Goal: Find specific page/section: Find specific page/section

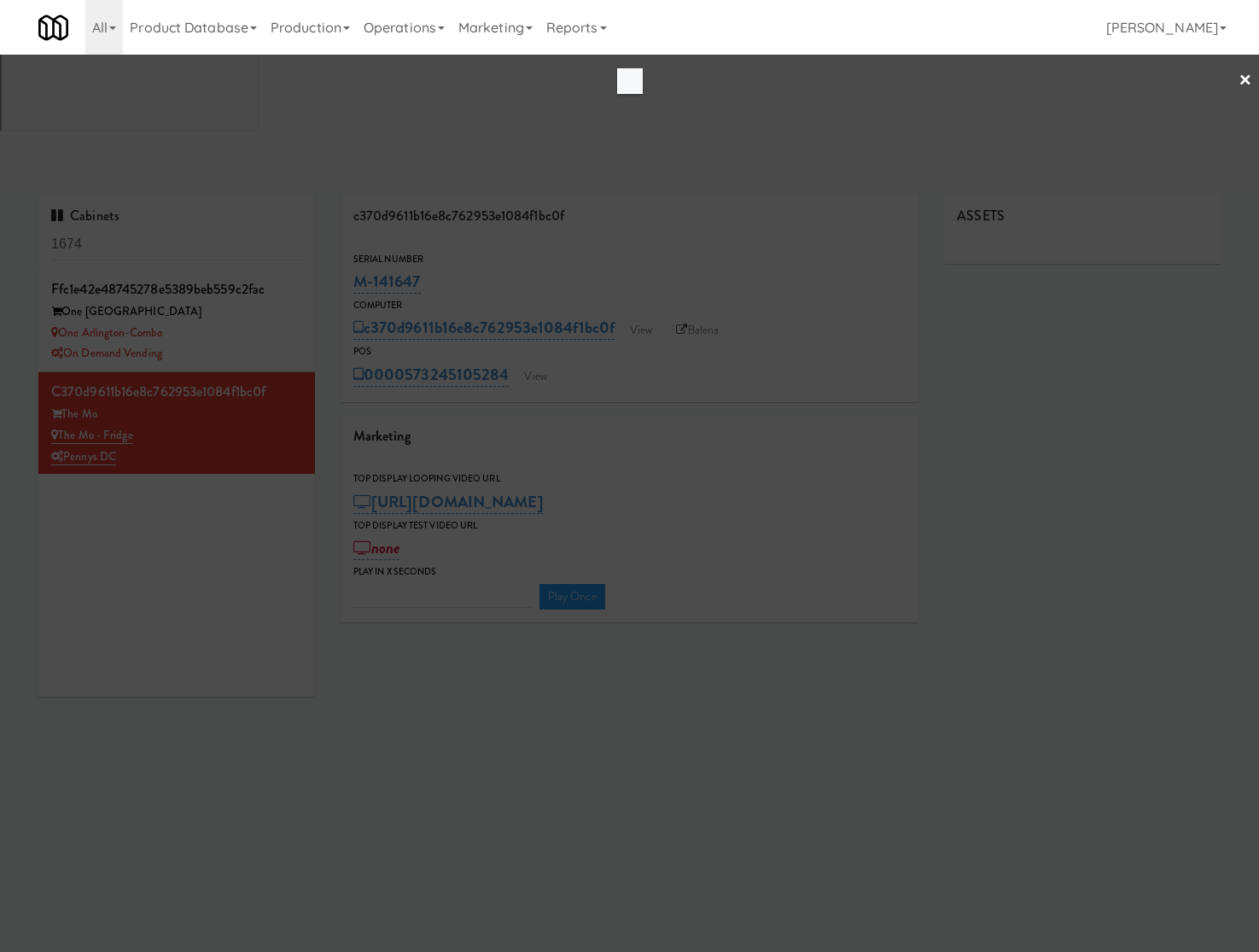
type input "3"
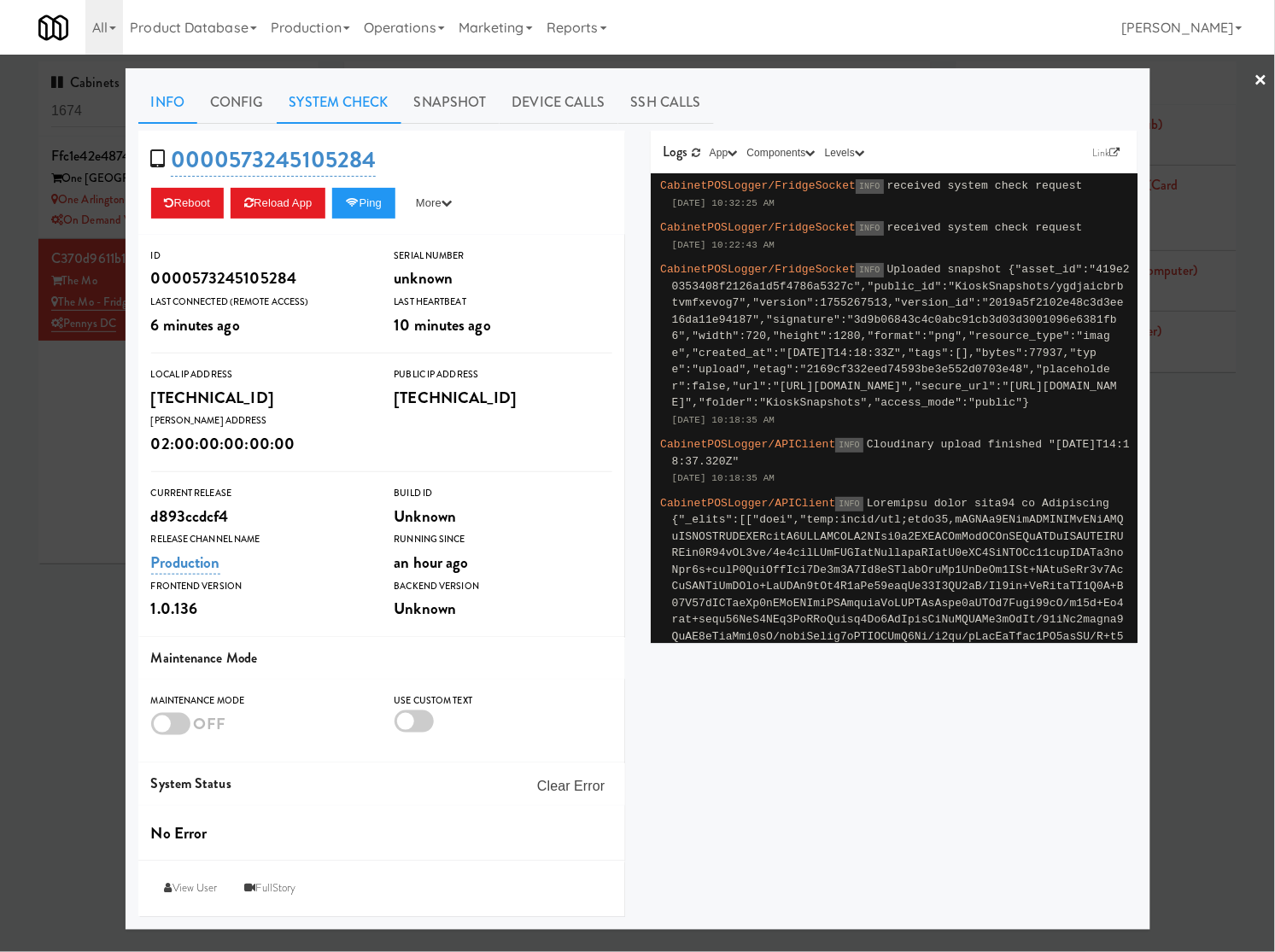
click at [321, 96] on link "System Check" at bounding box center [339, 102] width 124 height 43
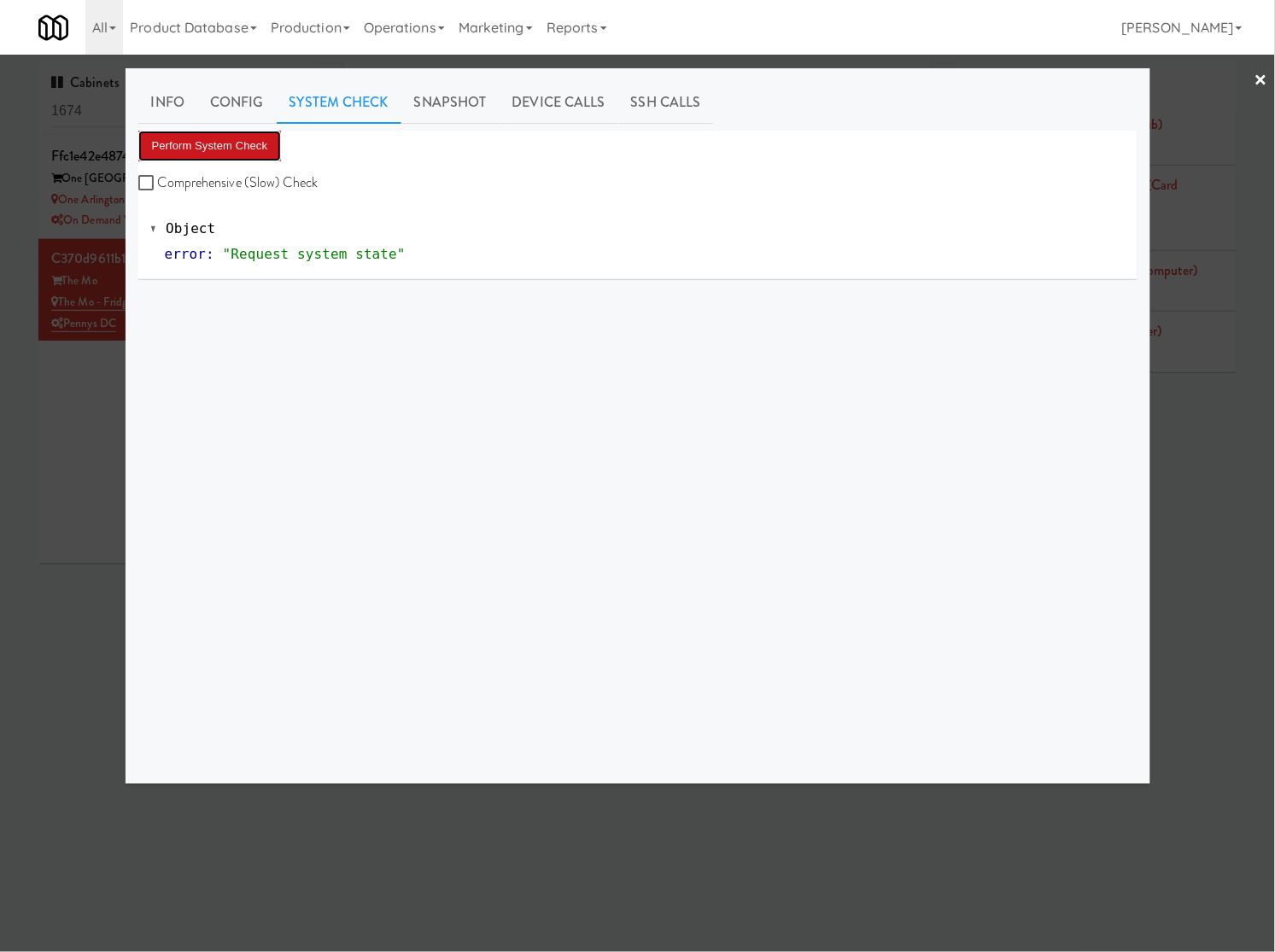
click at [195, 160] on button "Perform System Check" at bounding box center [210, 146] width 144 height 31
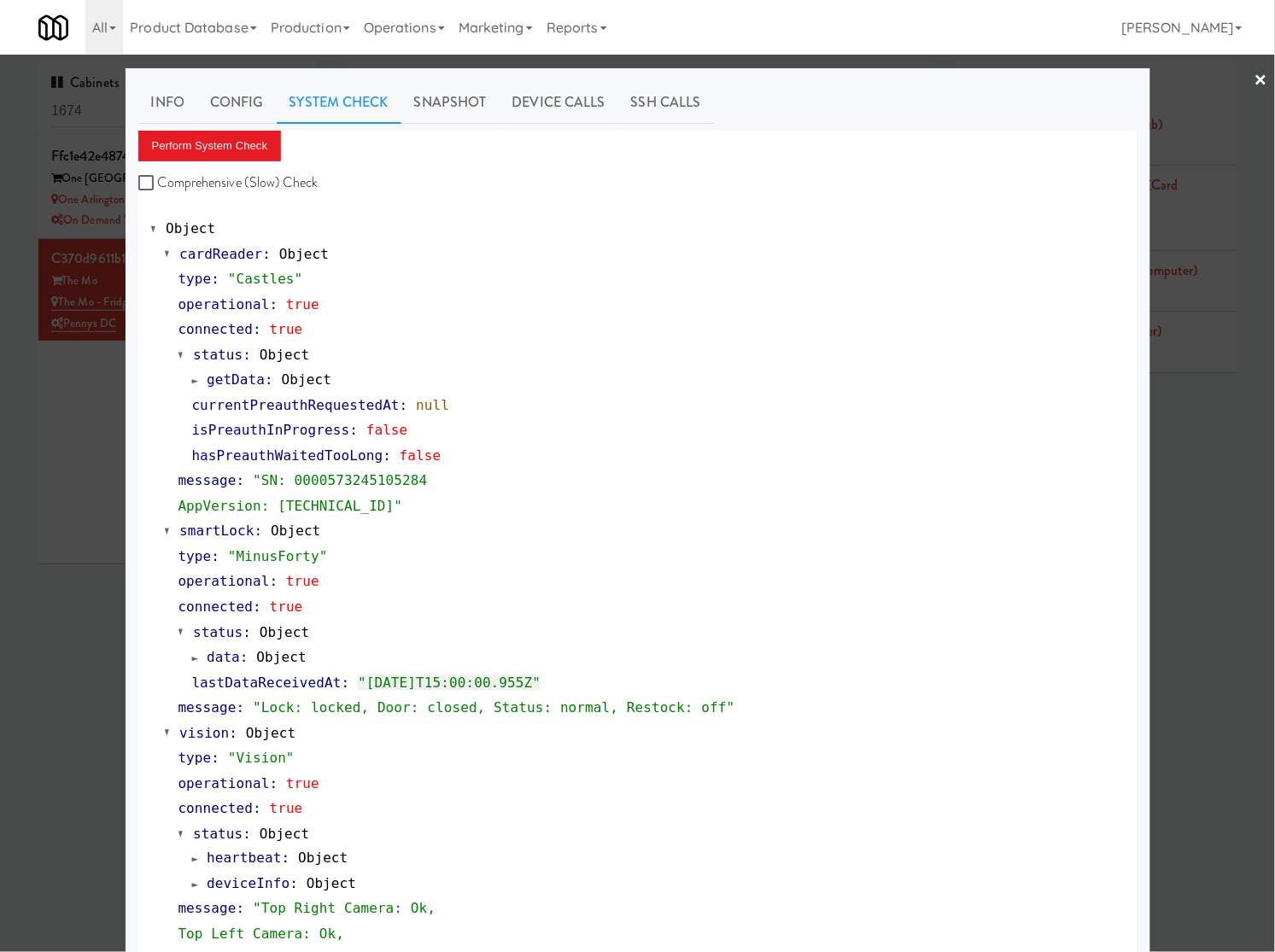
click at [91, 515] on div at bounding box center [638, 476] width 1275 height 952
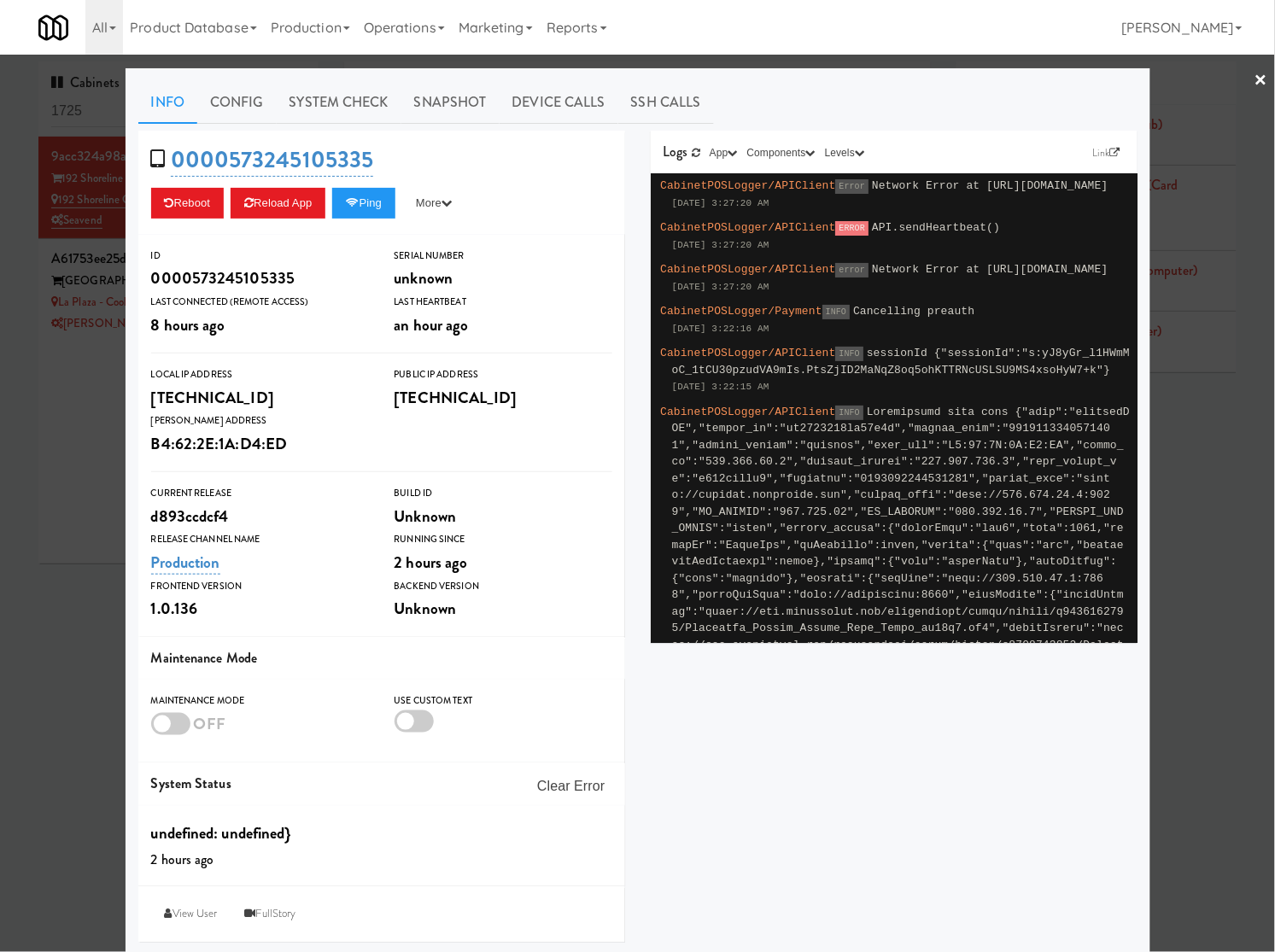
click at [104, 95] on div at bounding box center [638, 476] width 1275 height 952
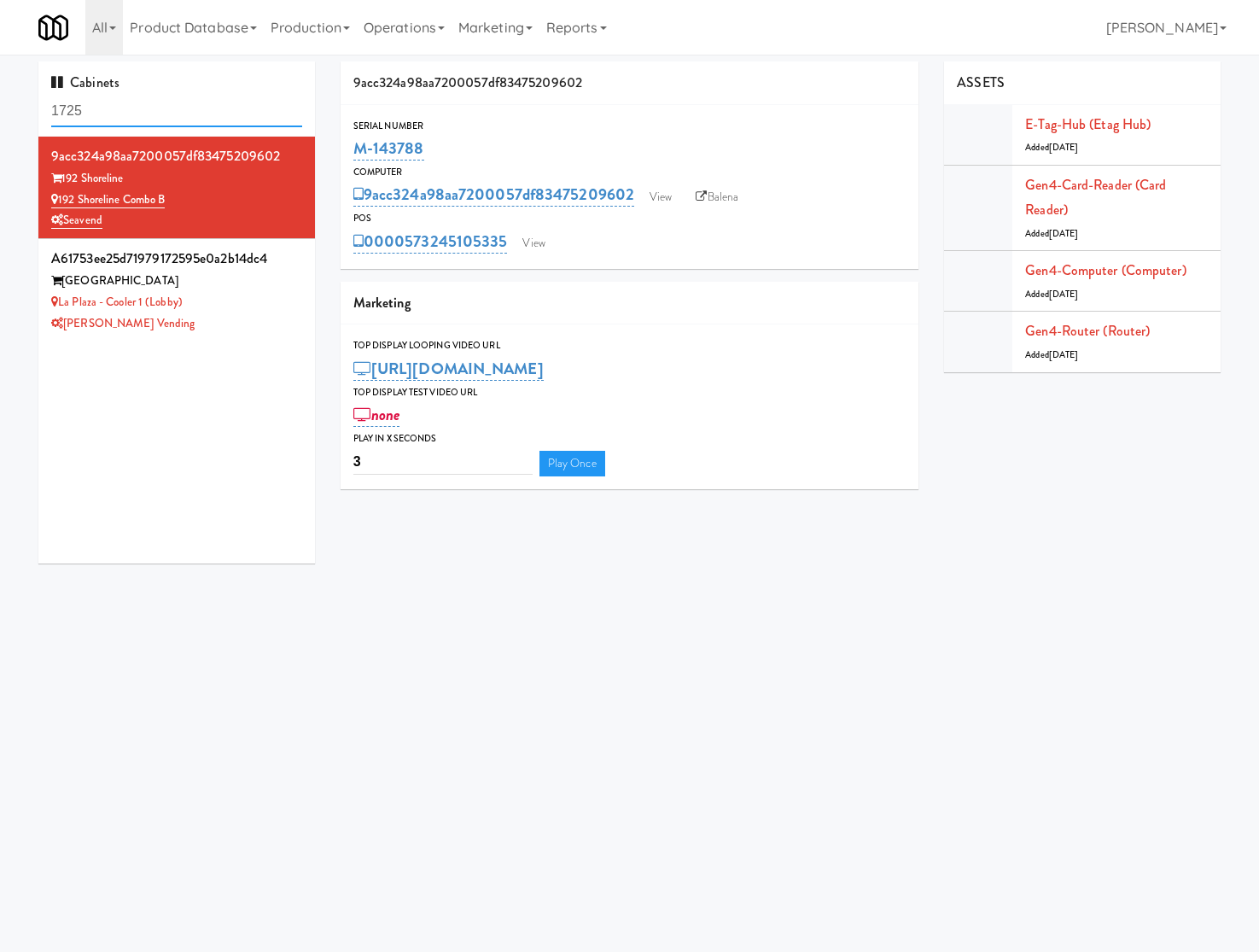
click at [96, 101] on input "1725" at bounding box center [176, 111] width 251 height 32
click at [202, 112] on input "seavend" at bounding box center [176, 111] width 251 height 32
type input "seavend"
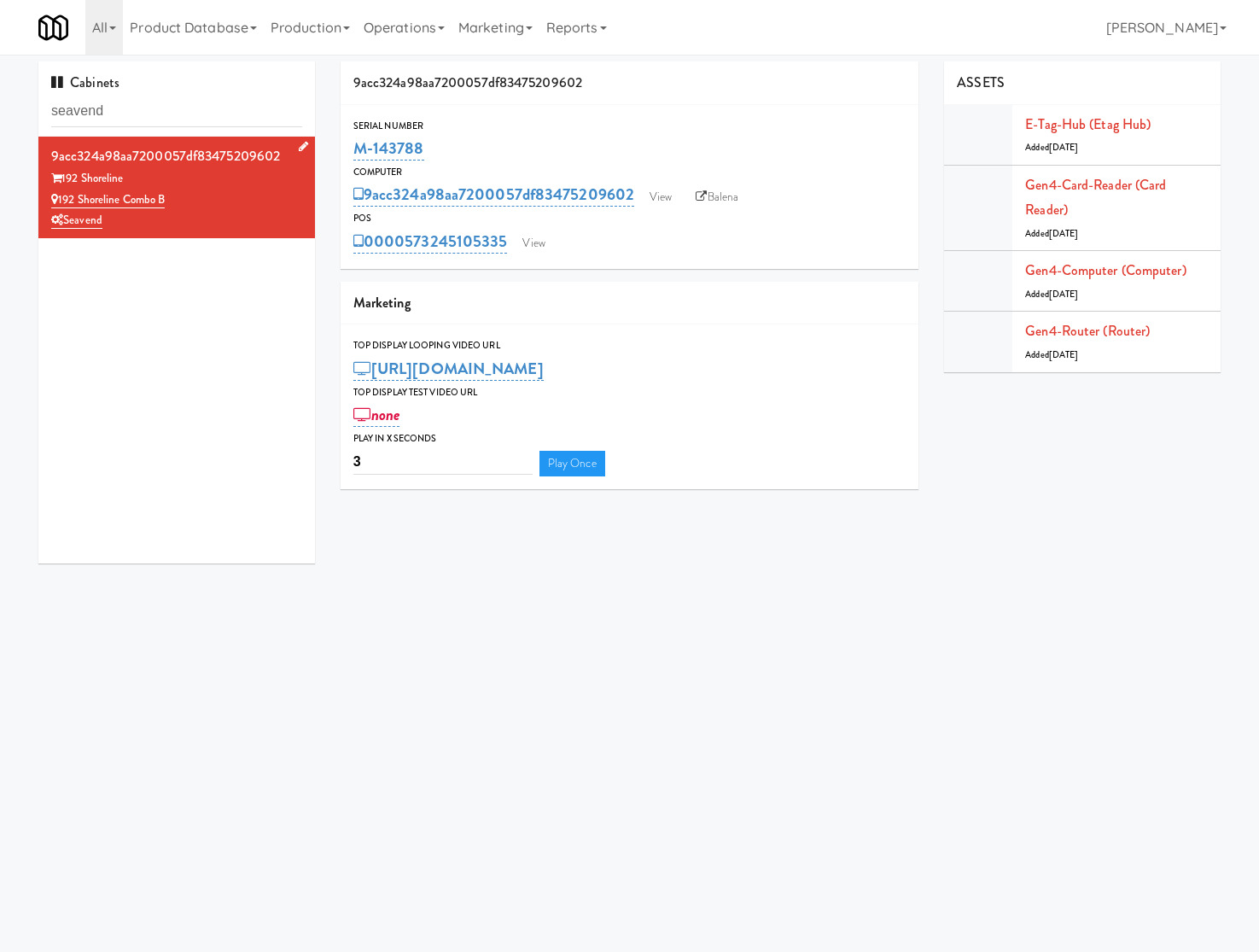
click at [197, 192] on div "192 Shoreline Combo B" at bounding box center [176, 199] width 251 height 21
click at [180, 105] on input "seavend" at bounding box center [176, 111] width 251 height 32
click at [534, 239] on link "View" at bounding box center [533, 243] width 39 height 26
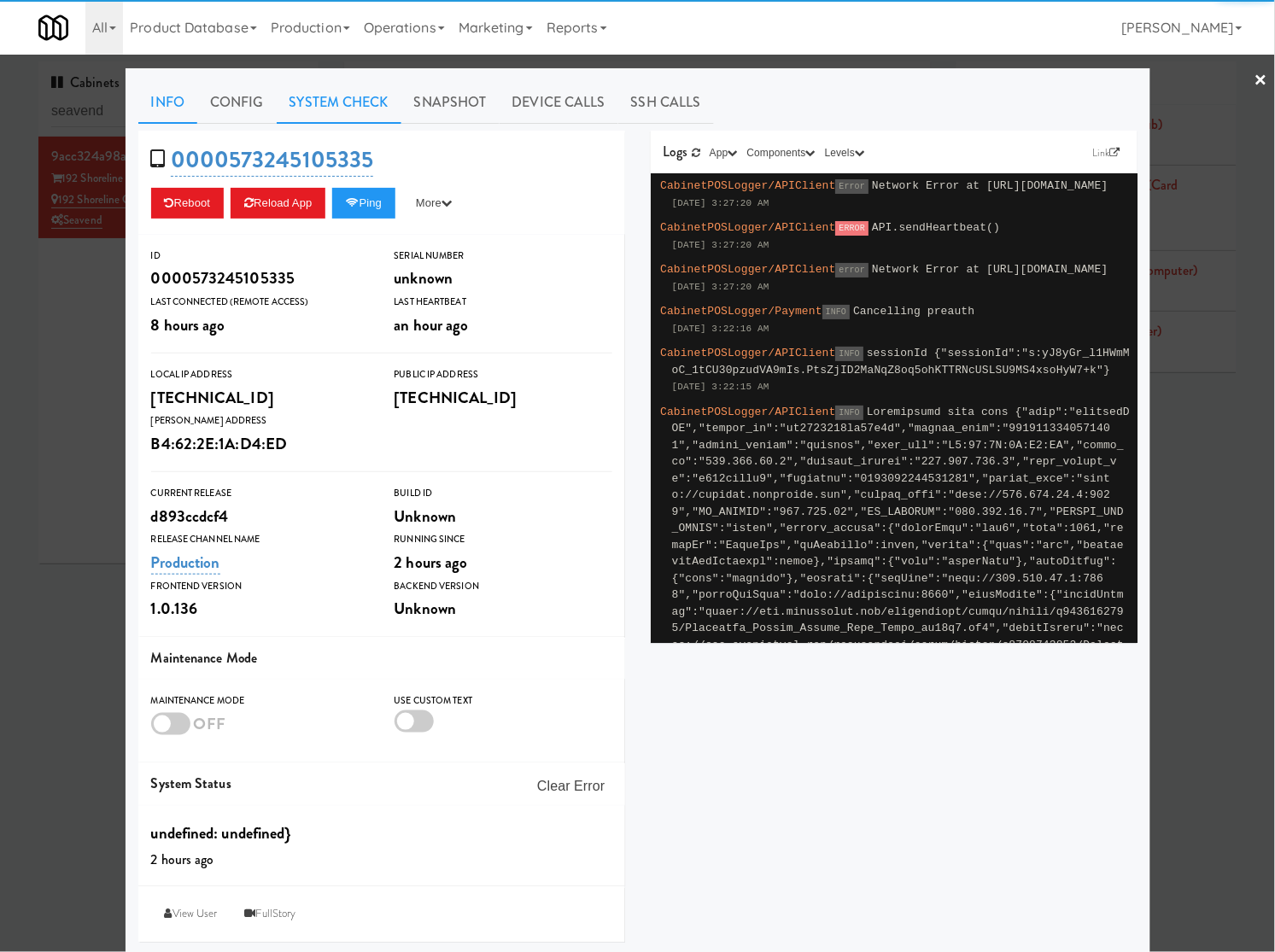
drag, startPoint x: 305, startPoint y: 103, endPoint x: 279, endPoint y: 113, distance: 27.9
click at [305, 103] on link "System Check" at bounding box center [339, 102] width 124 height 43
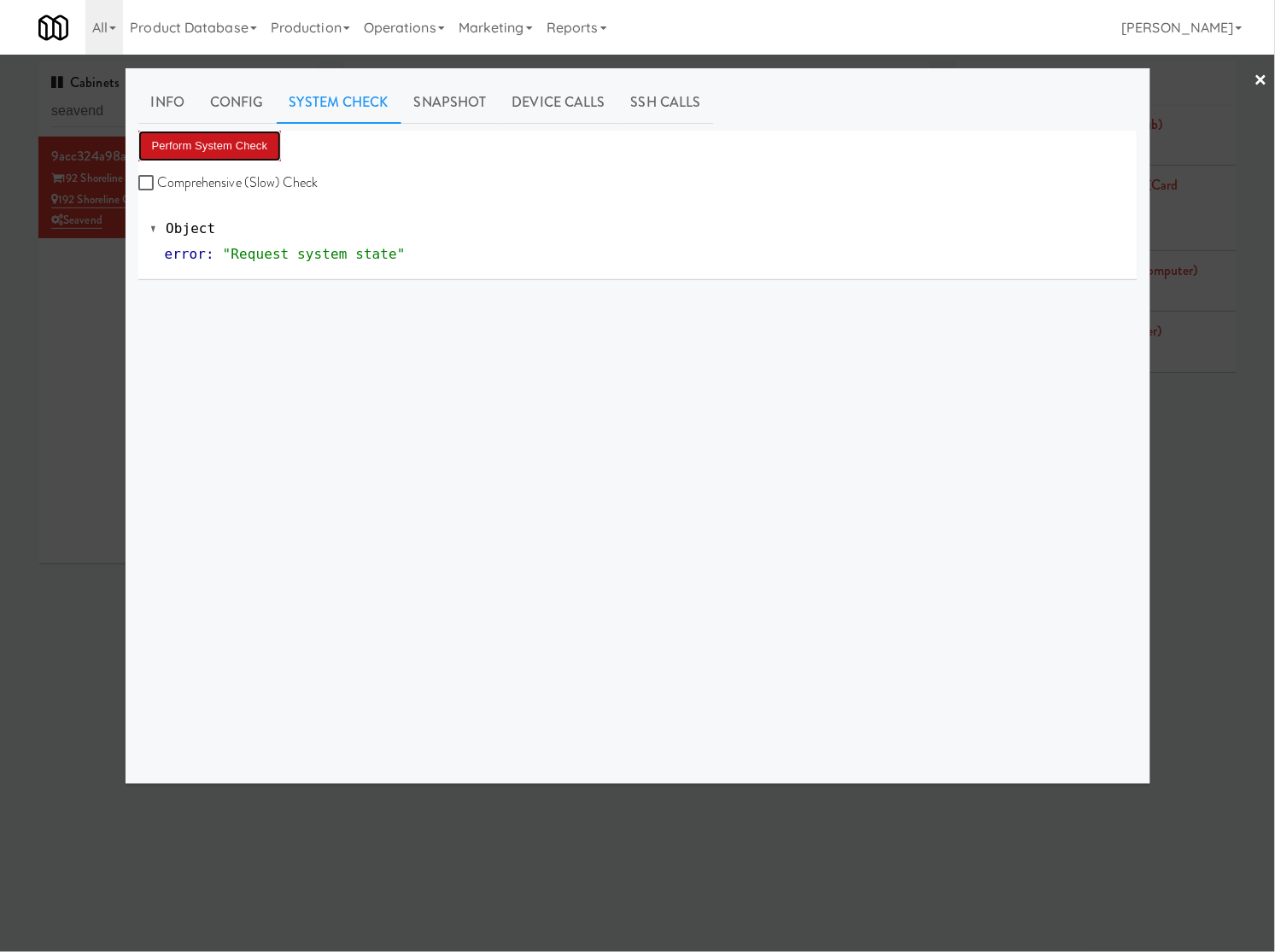
click at [233, 143] on button "Perform System Check" at bounding box center [210, 146] width 144 height 31
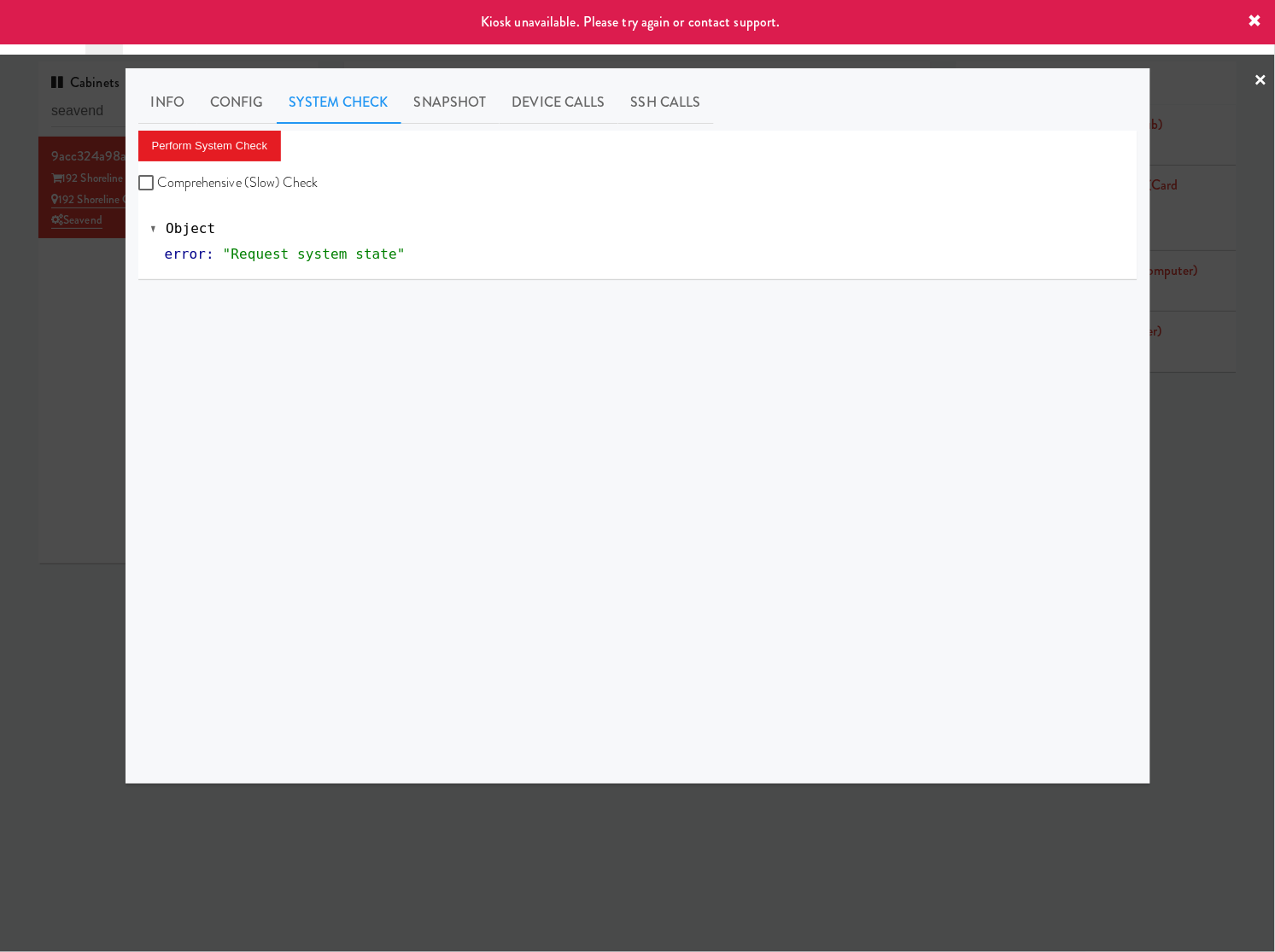
drag, startPoint x: 32, startPoint y: 293, endPoint x: 58, endPoint y: 289, distance: 26.3
click at [44, 295] on div at bounding box center [638, 476] width 1275 height 952
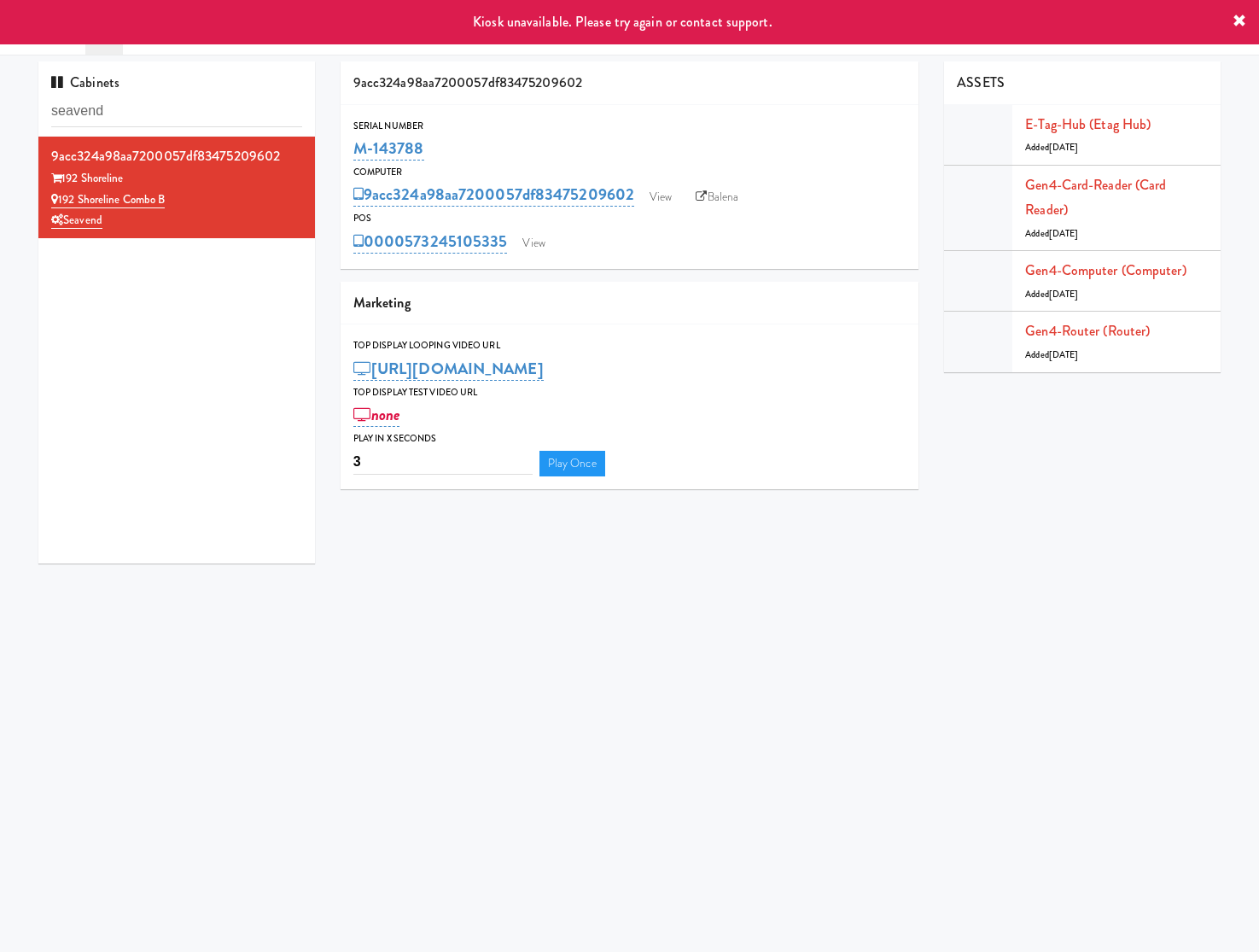
click at [459, 155] on div "M-143788" at bounding box center [630, 148] width 553 height 29
drag, startPoint x: 200, startPoint y: 194, endPoint x: 58, endPoint y: 200, distance: 142.1
click at [58, 200] on div "192 Shoreline Combo B" at bounding box center [176, 199] width 251 height 21
copy link "192 Shoreline Combo B"
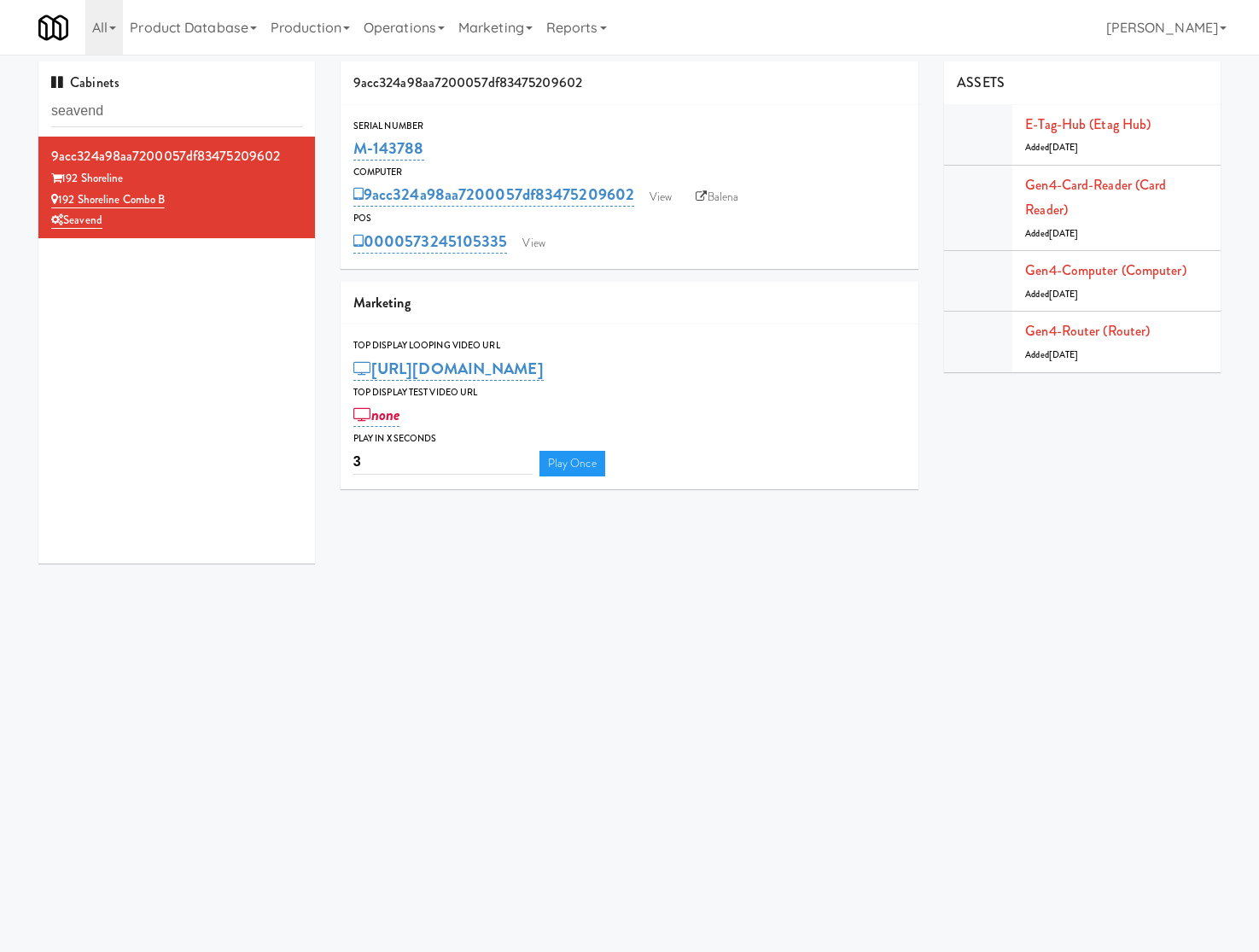
drag, startPoint x: 456, startPoint y: 150, endPoint x: 329, endPoint y: 154, distance: 127.1
click at [329, 154] on div "9acc324a98aa7200057df83475209602 Serial Number M-143788 Computer 9acc324a98aa72…" at bounding box center [629, 281] width 604 height 441
copy link "M-143788"
click at [528, 251] on link "View" at bounding box center [533, 243] width 39 height 26
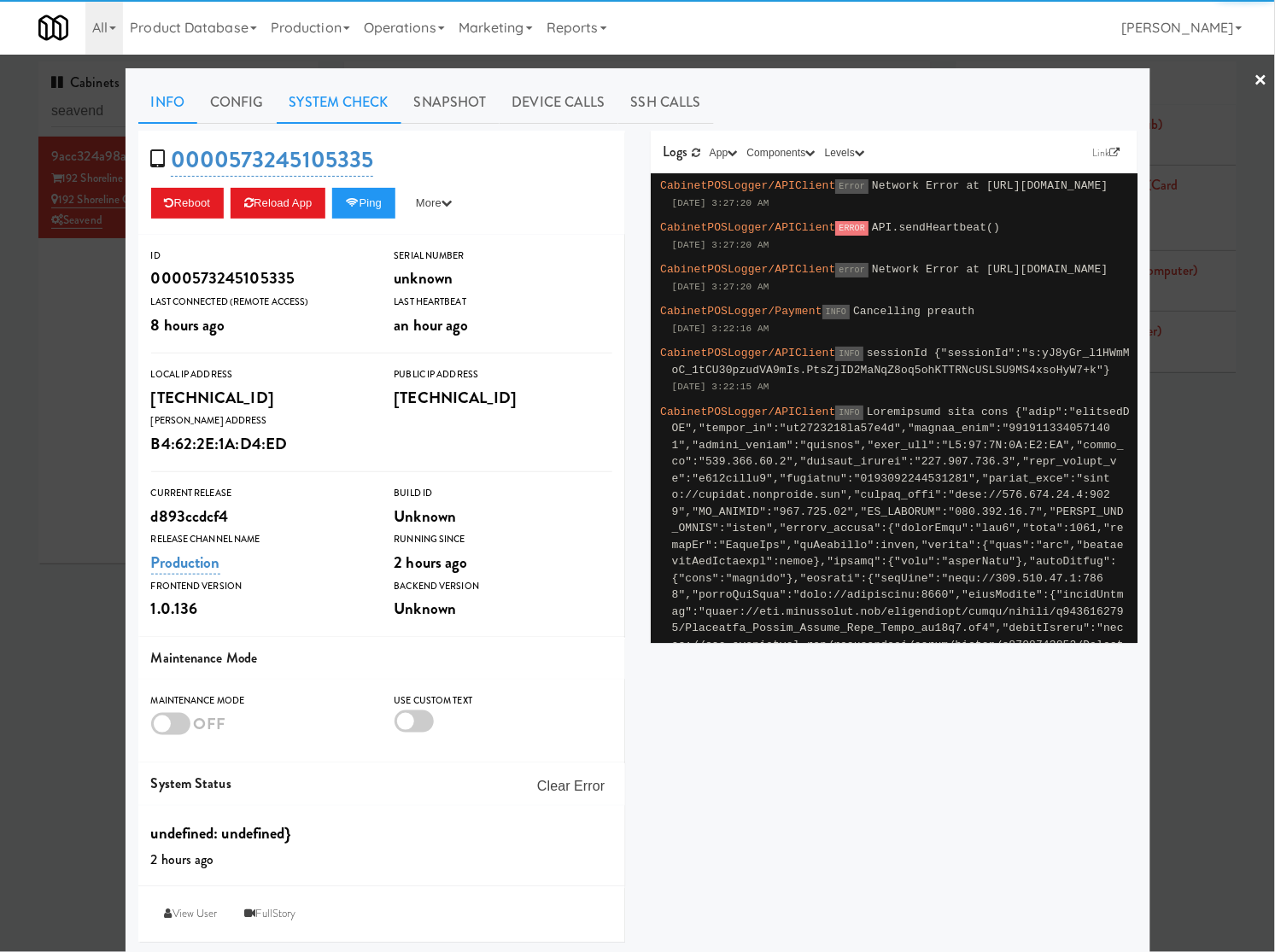
click at [328, 108] on link "System Check" at bounding box center [339, 102] width 124 height 43
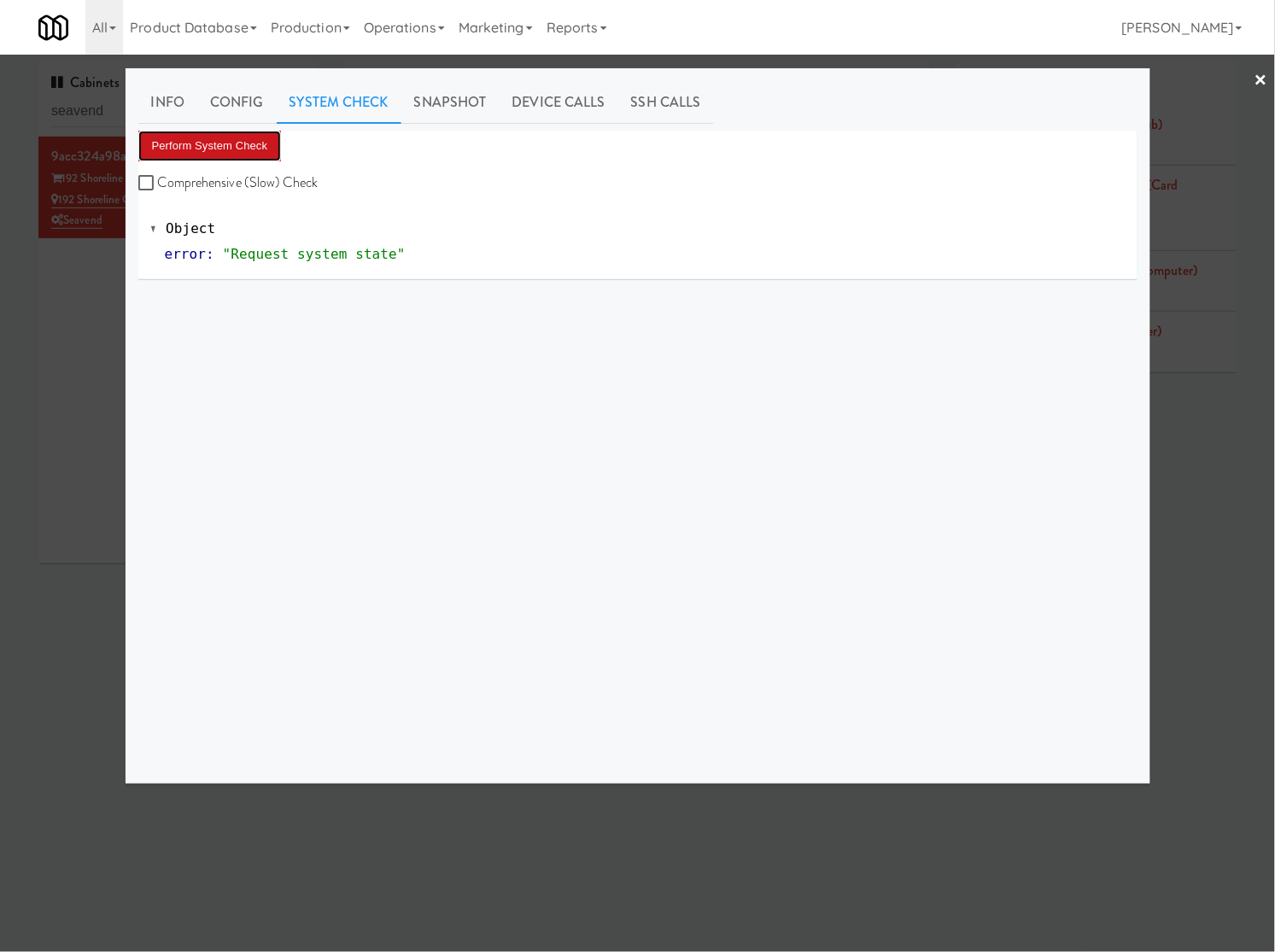
click at [240, 133] on button "Perform System Check" at bounding box center [210, 146] width 144 height 31
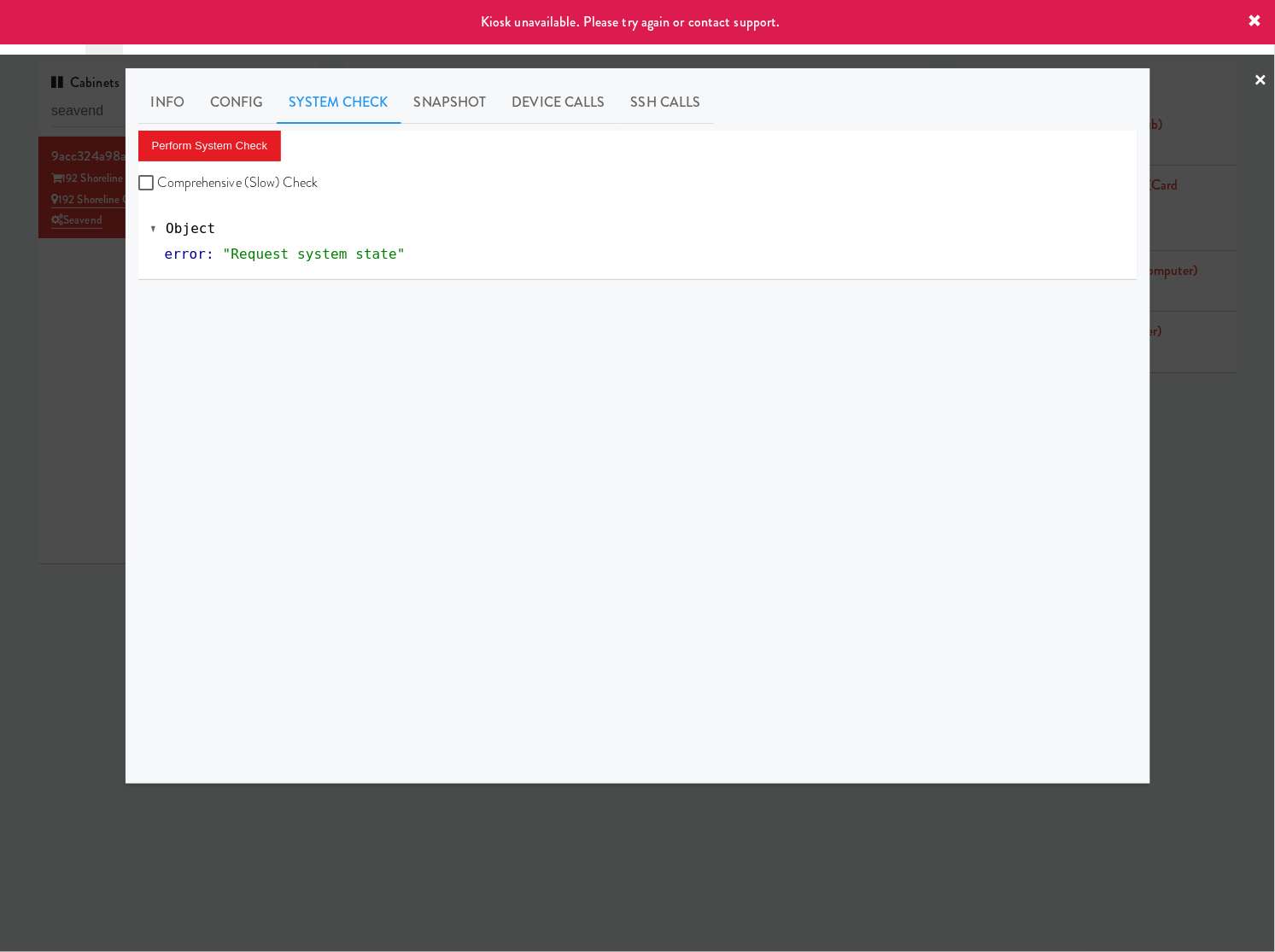
click at [57, 297] on div at bounding box center [638, 476] width 1275 height 952
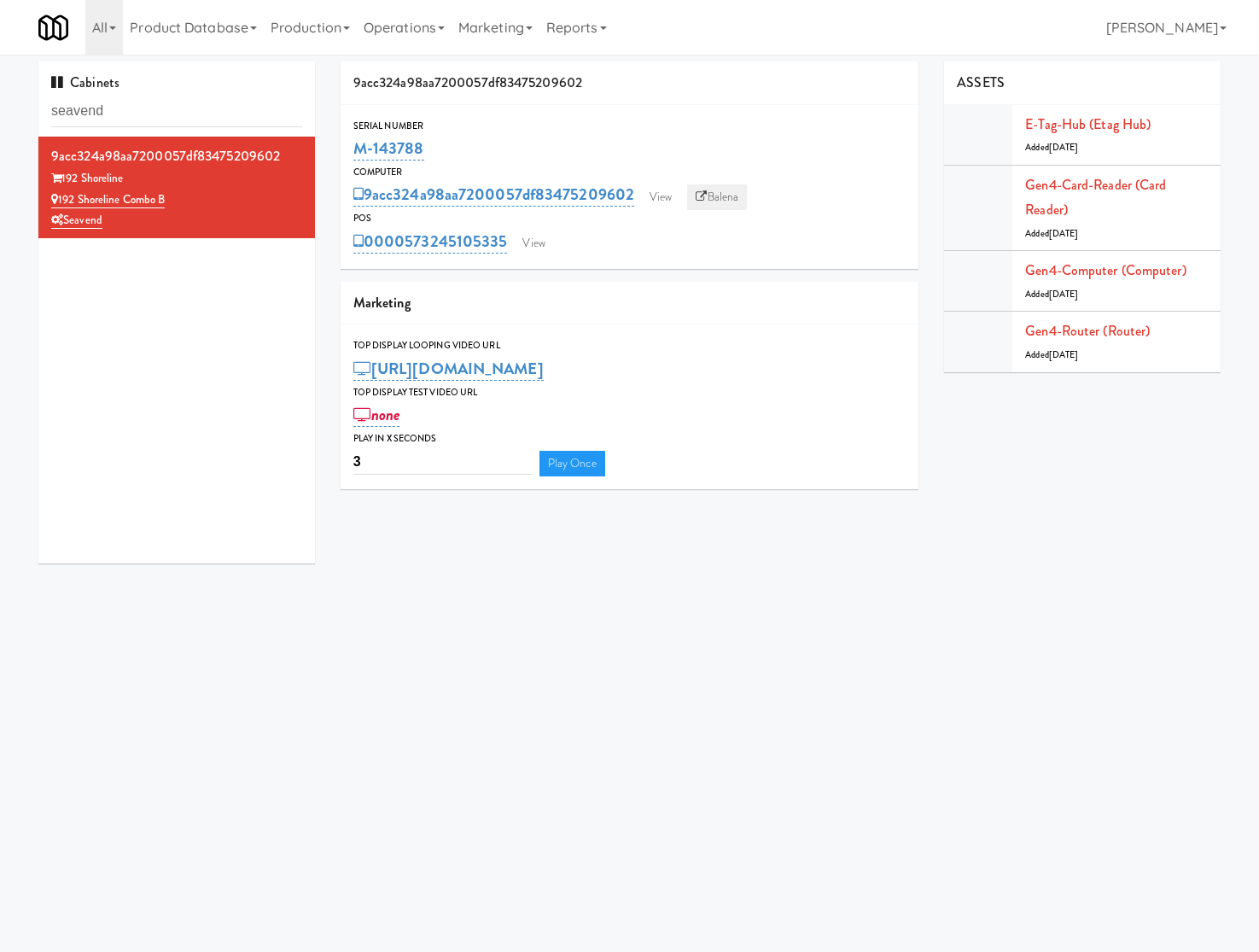
click at [737, 205] on link "Balena" at bounding box center [717, 198] width 59 height 26
click at [538, 240] on link "View" at bounding box center [533, 243] width 39 height 26
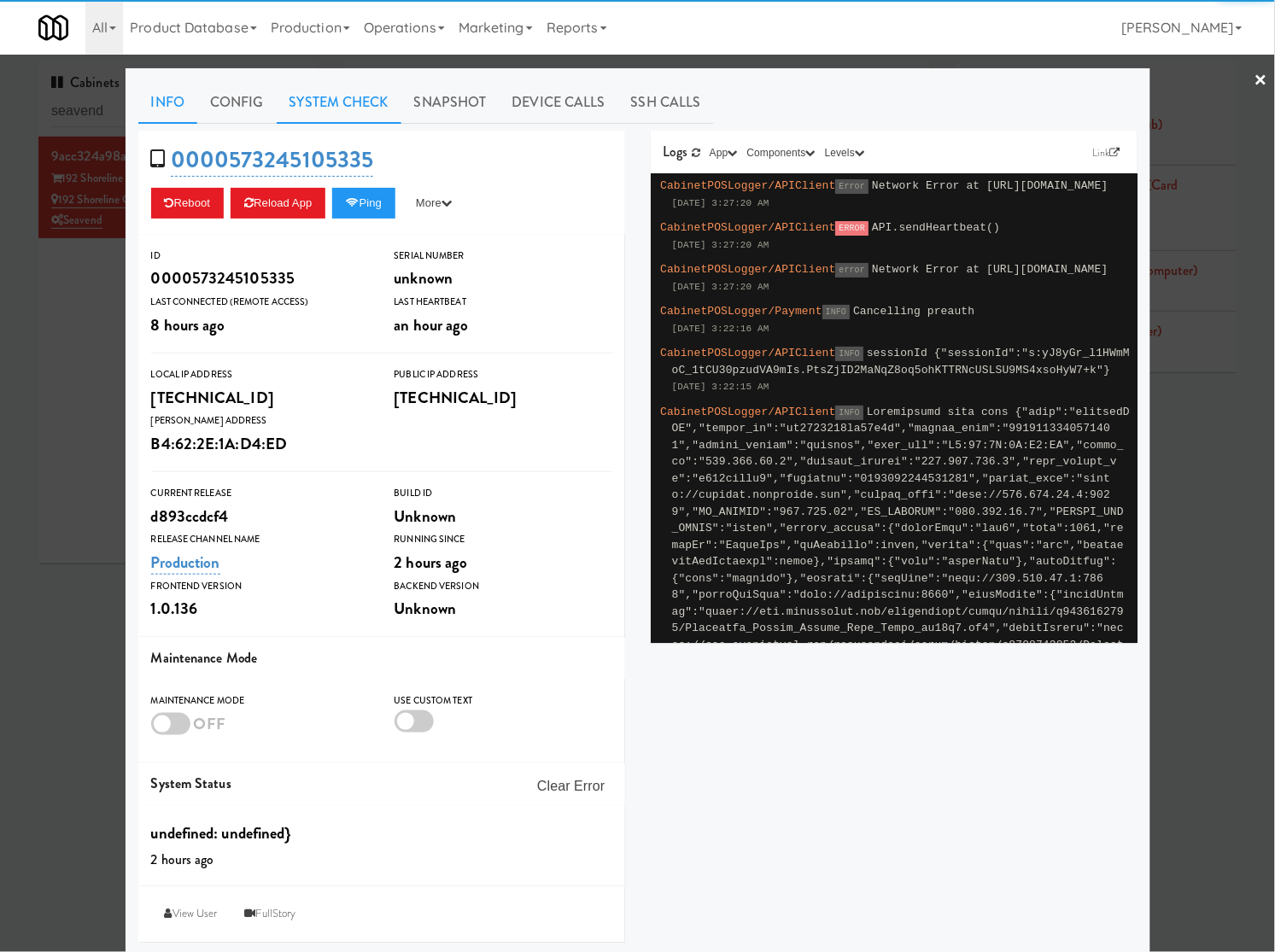
click at [335, 94] on link "System Check" at bounding box center [339, 102] width 124 height 43
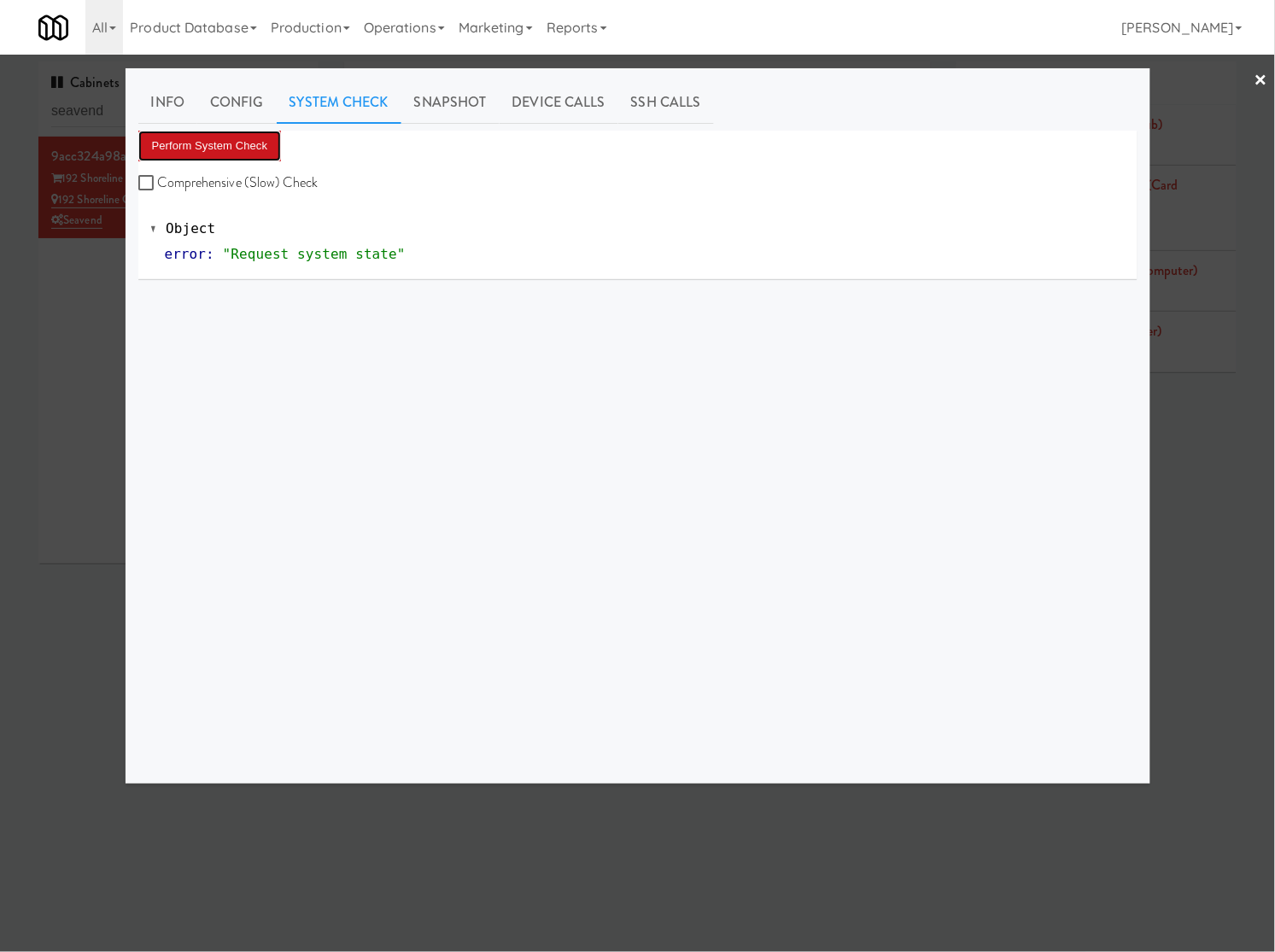
click at [229, 138] on button "Perform System Check" at bounding box center [210, 146] width 144 height 31
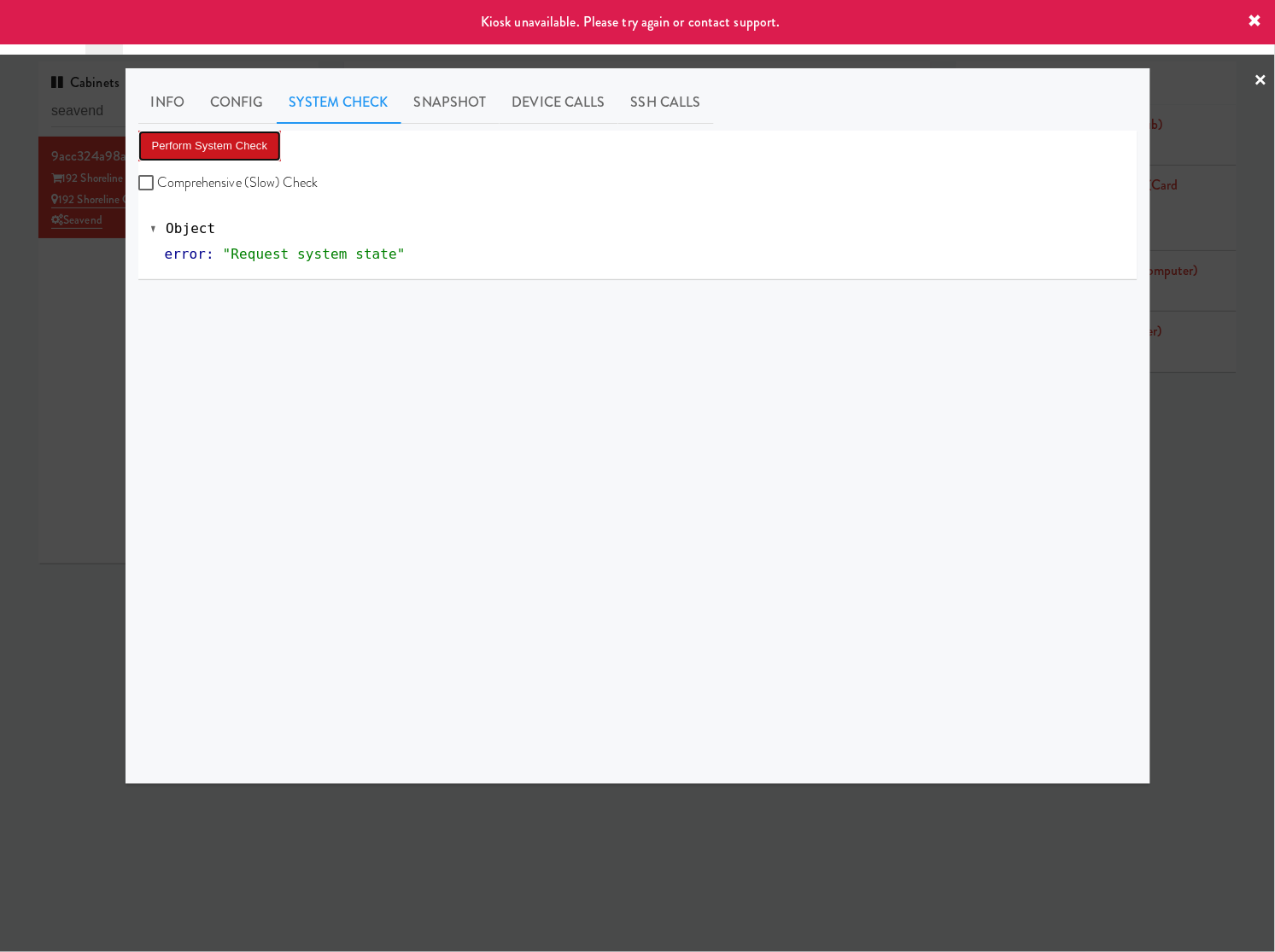
click at [229, 138] on button "Perform System Check" at bounding box center [210, 146] width 144 height 31
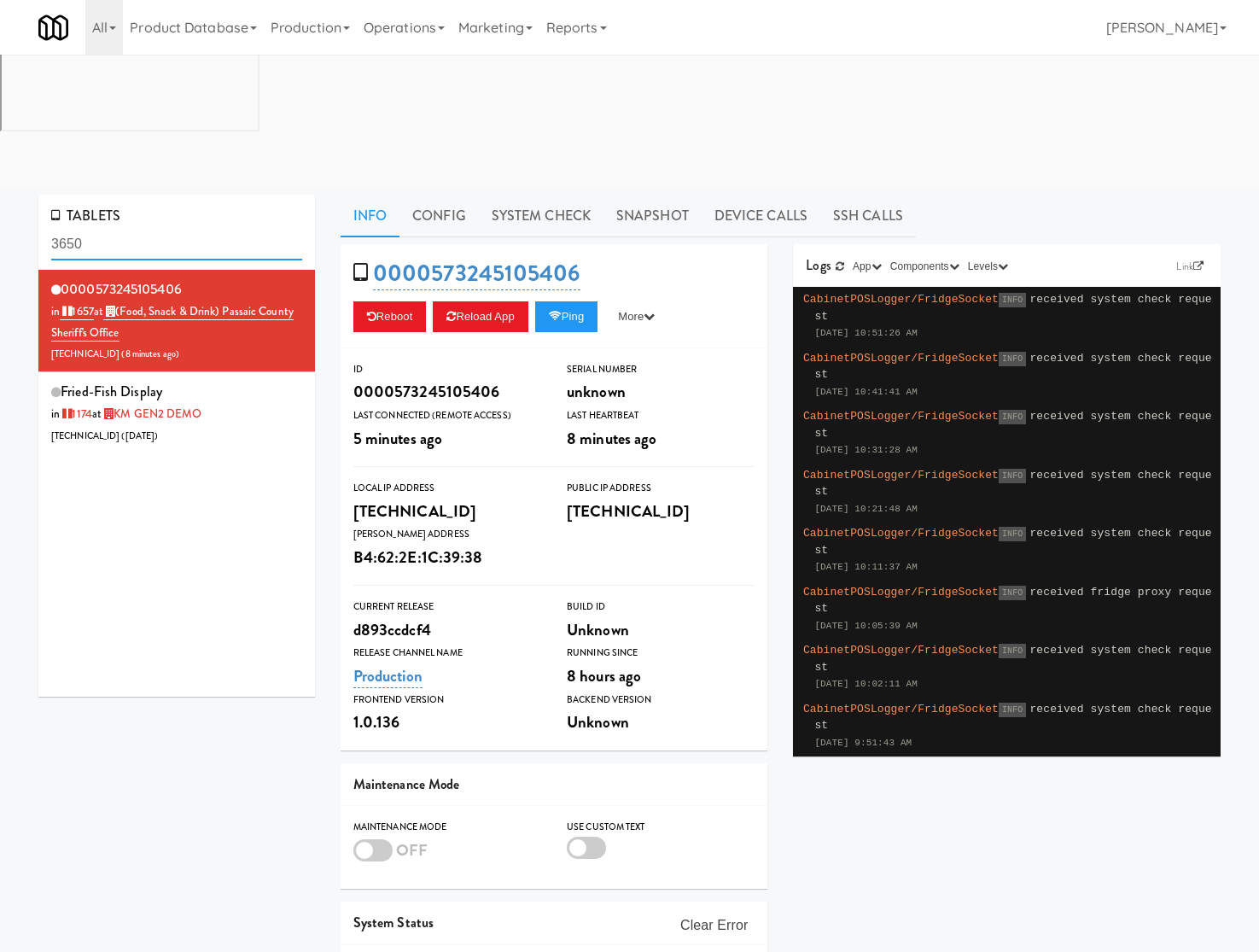
click at [179, 229] on input "3650" at bounding box center [176, 245] width 251 height 32
paste input "192 Shoreline Combo B"
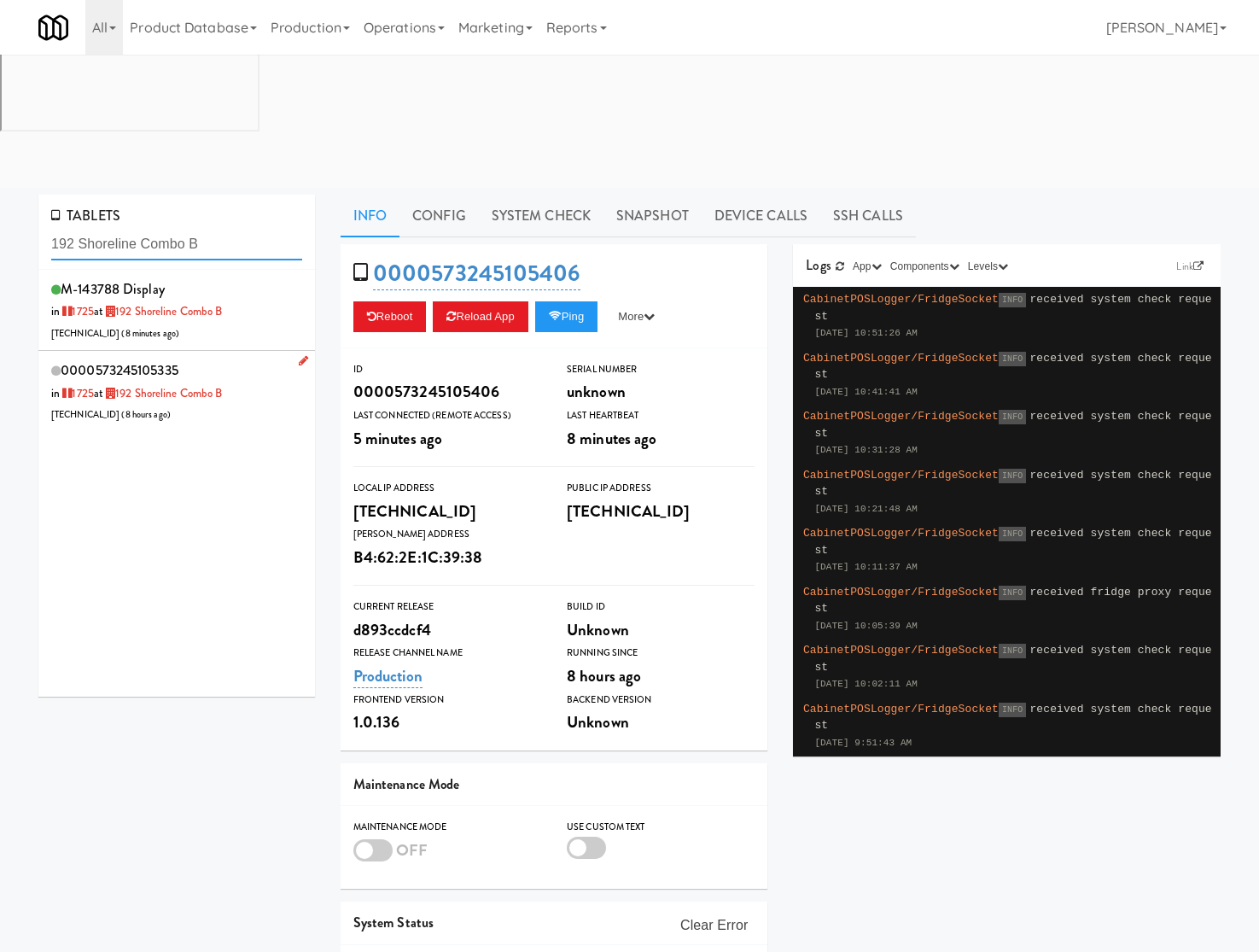
type input "192 Shoreline Combo B"
click at [253, 357] on div "0000573245105335 in 1725 at 192 Shoreline Combo B 206.0.69.206 ( 8 hours ago )" at bounding box center [176, 391] width 251 height 68
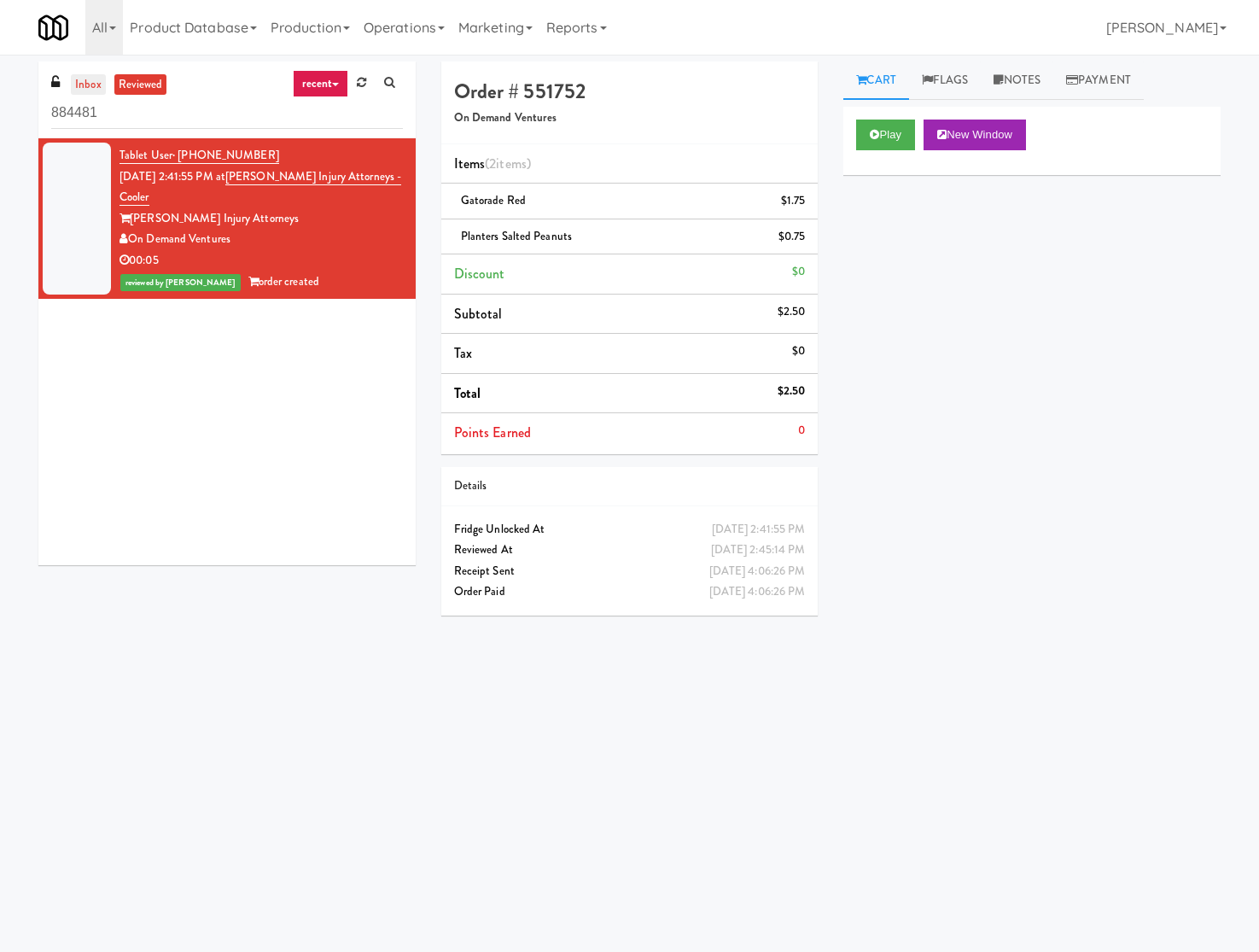
click at [99, 74] on link "inbox" at bounding box center [88, 84] width 35 height 21
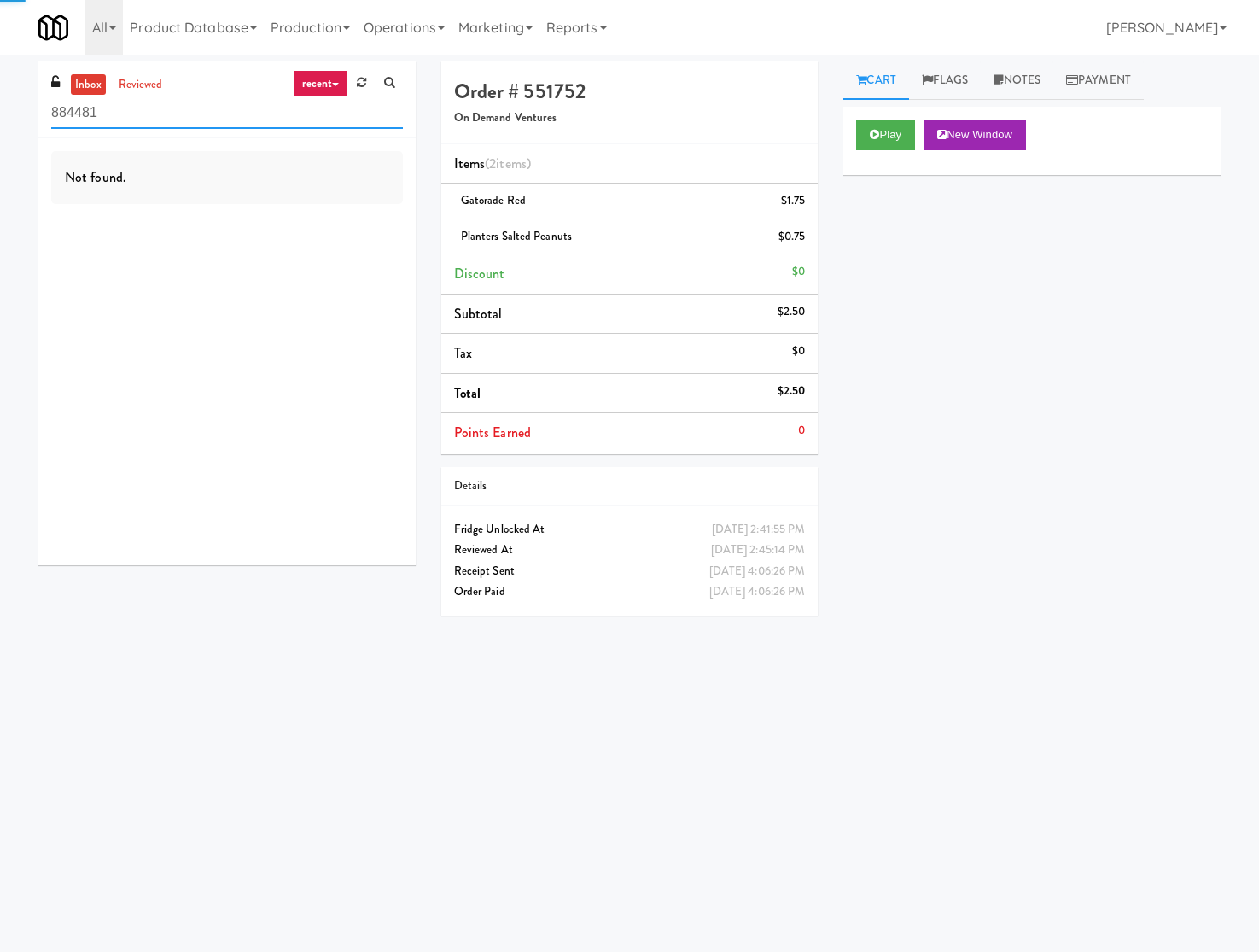
click at [109, 100] on input "884481" at bounding box center [226, 113] width 352 height 32
click at [189, 118] on input "884481" at bounding box center [226, 113] width 352 height 32
click at [222, 122] on input "rpm" at bounding box center [226, 113] width 352 height 32
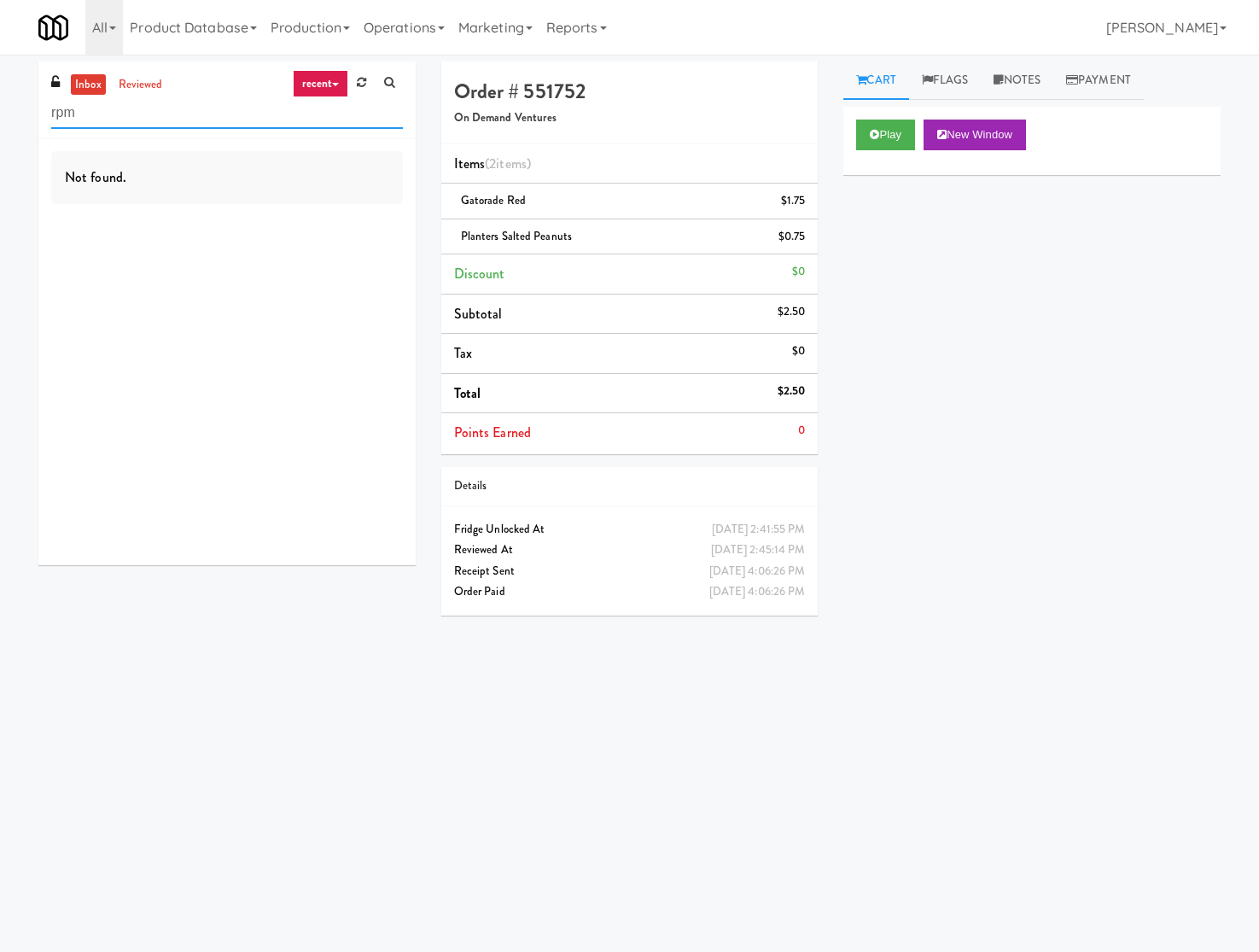
click at [222, 122] on input "rpm" at bounding box center [226, 113] width 352 height 32
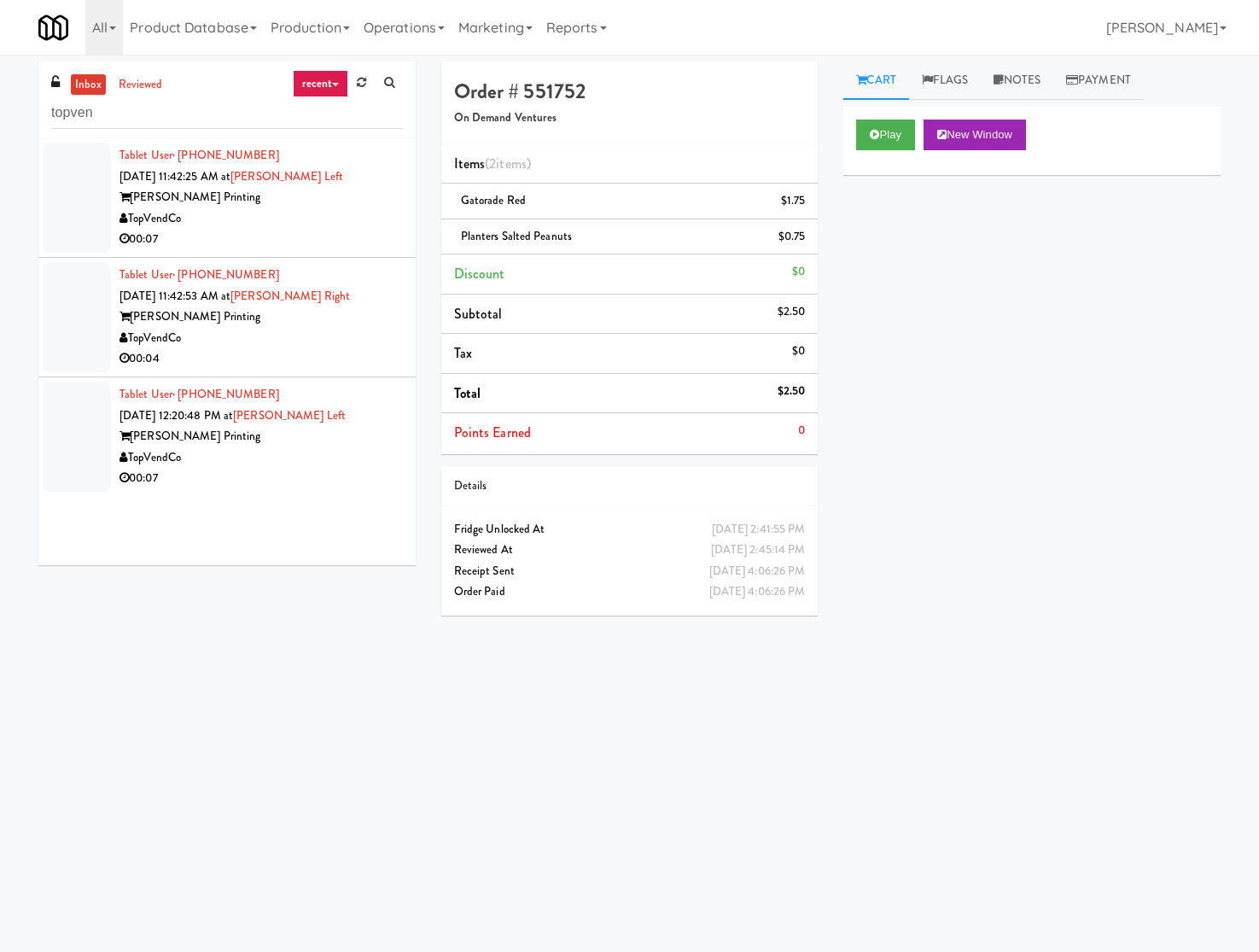
click at [352, 199] on div "[PERSON_NAME] Printing" at bounding box center [261, 197] width 283 height 21
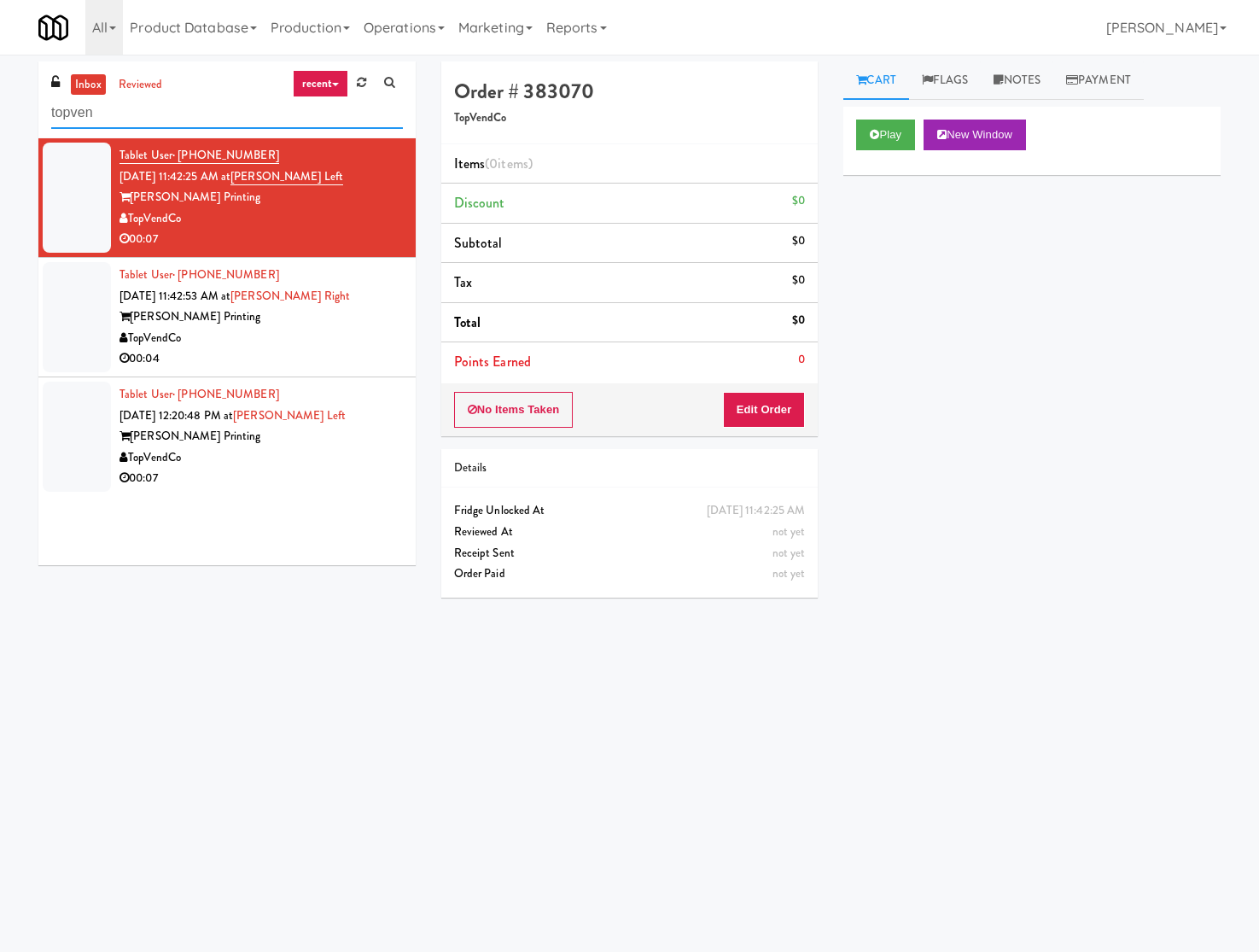
click at [128, 103] on input "topven" at bounding box center [226, 113] width 352 height 32
click at [128, 104] on input "topven" at bounding box center [226, 113] width 352 height 32
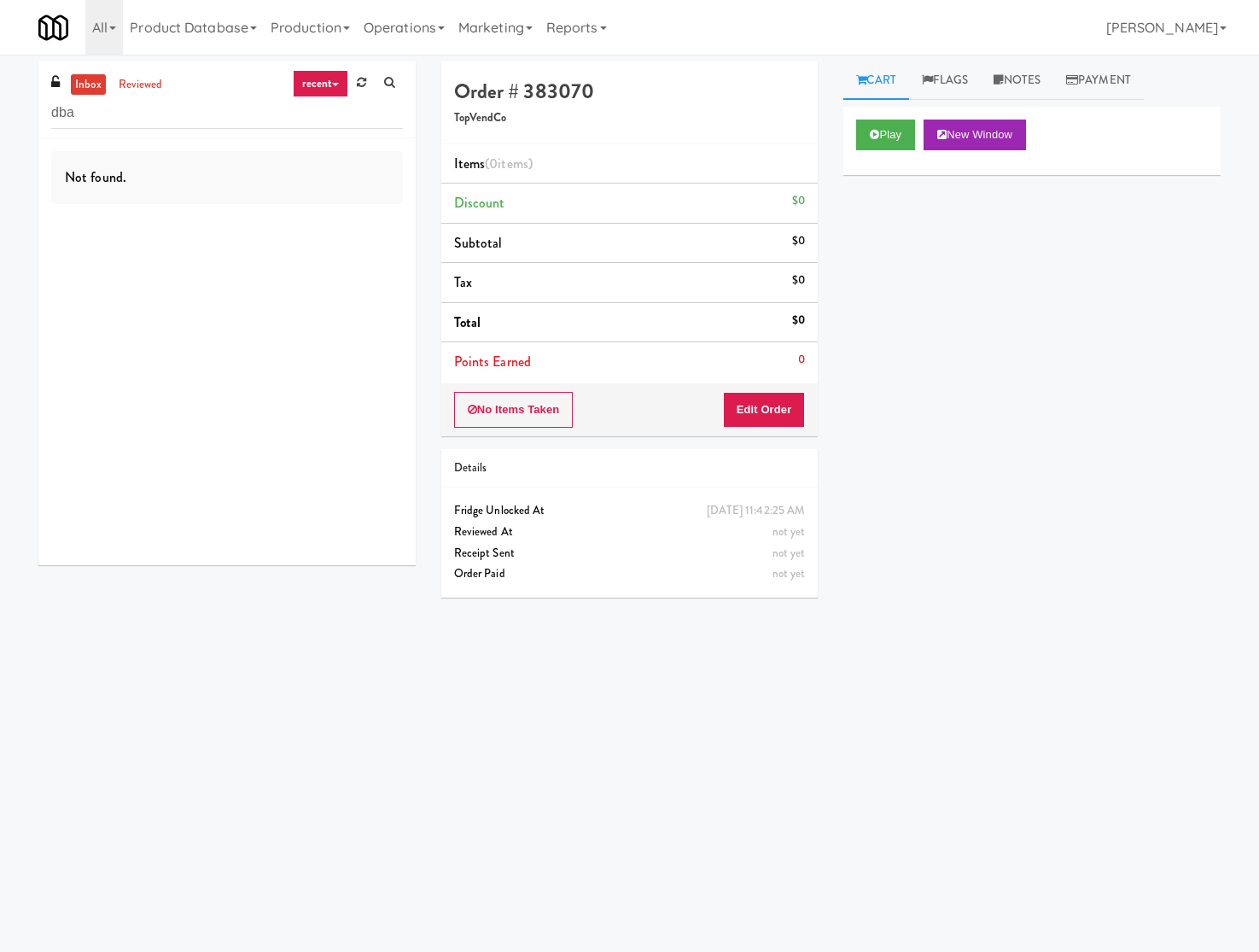
click at [141, 71] on div "inbox reviewed recent all unclear take inventory issue suspicious failed recent…" at bounding box center [226, 99] width 378 height 77
click at [143, 75] on link "reviewed" at bounding box center [140, 84] width 53 height 21
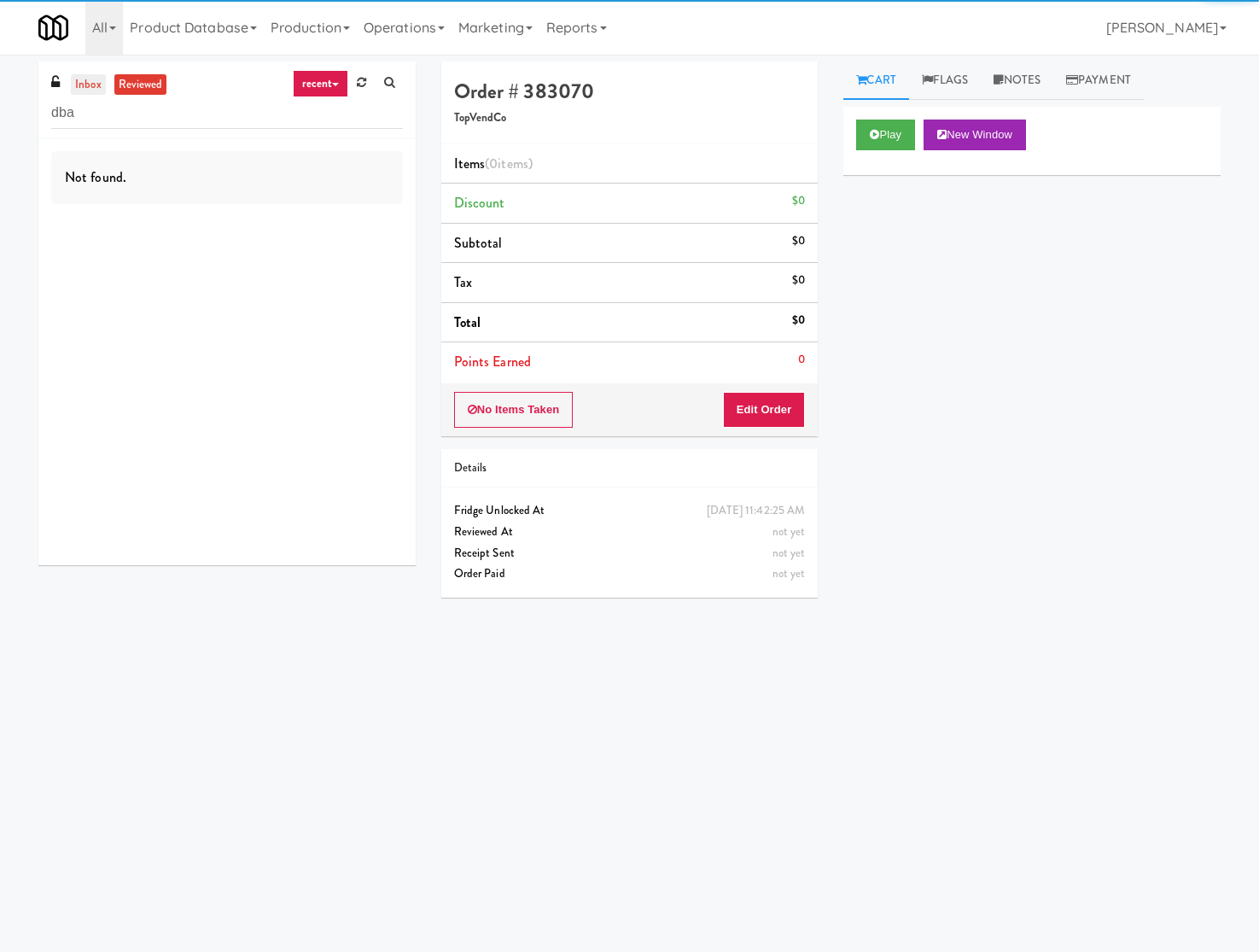
click at [91, 79] on link "inbox" at bounding box center [88, 84] width 35 height 21
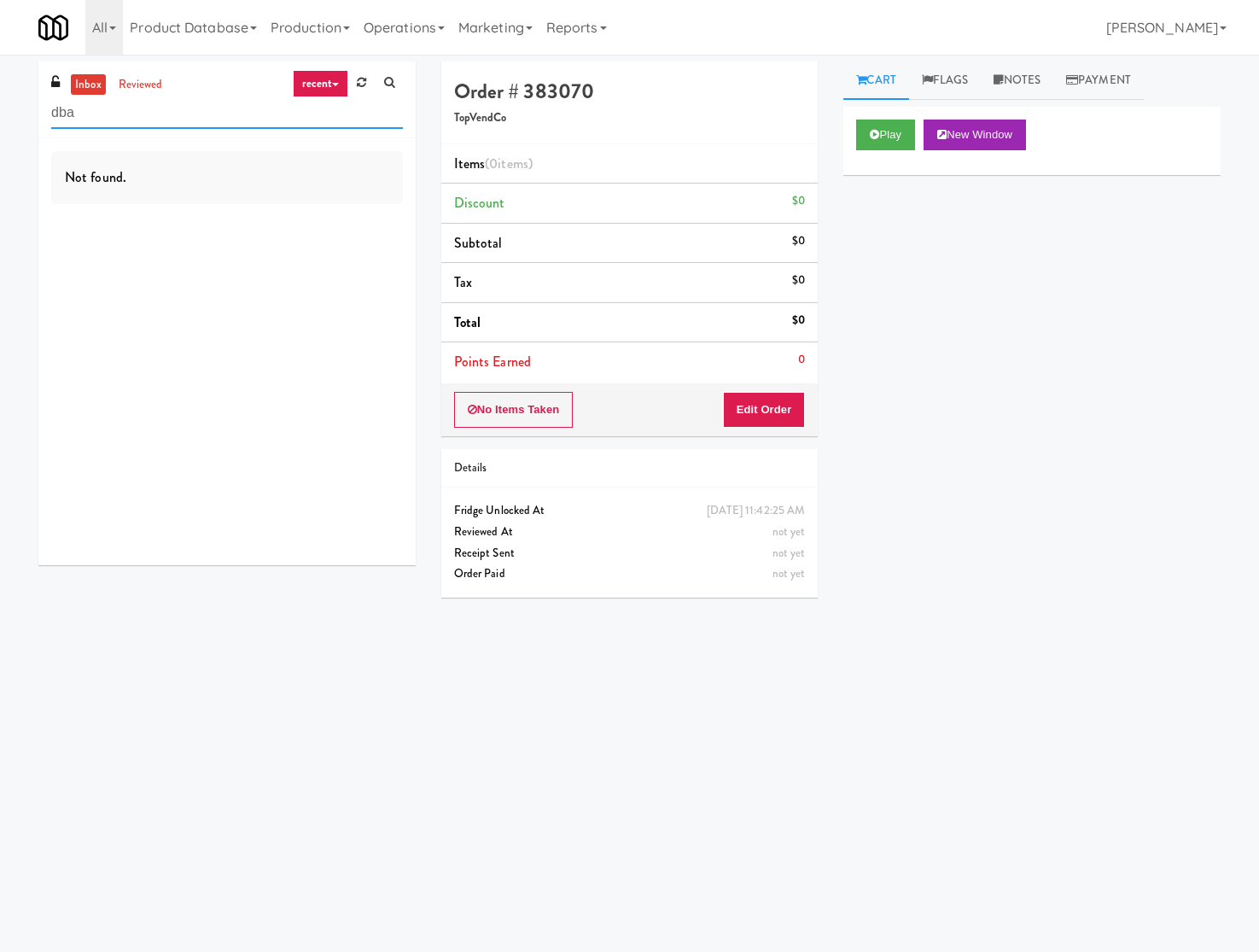
drag, startPoint x: 86, startPoint y: 116, endPoint x: 112, endPoint y: 62, distance: 59.9
click at [86, 116] on input "dba" at bounding box center [226, 113] width 352 height 32
click at [94, 108] on input "dba" at bounding box center [226, 113] width 352 height 32
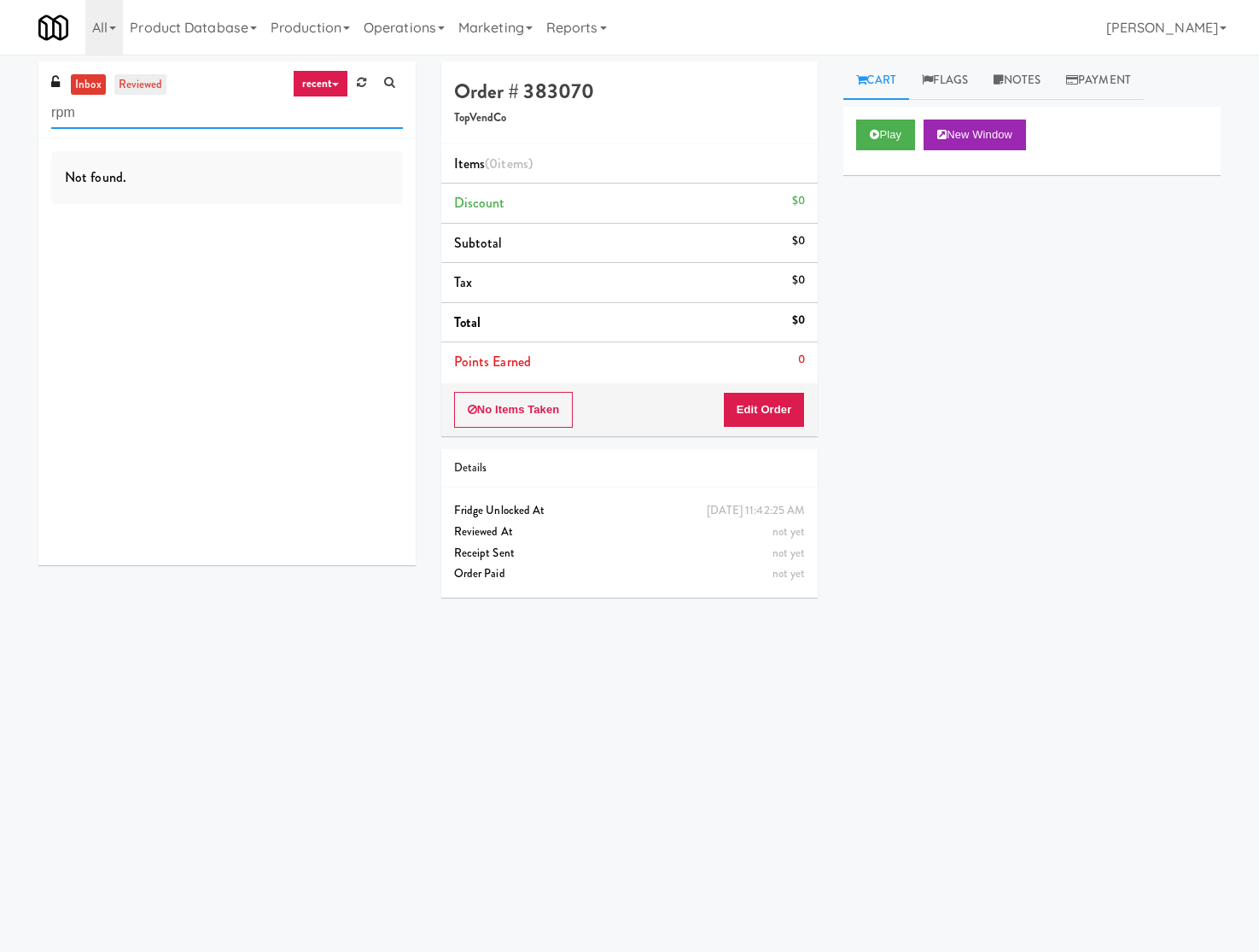
type input "rpm"
click at [139, 91] on link "reviewed" at bounding box center [140, 84] width 53 height 21
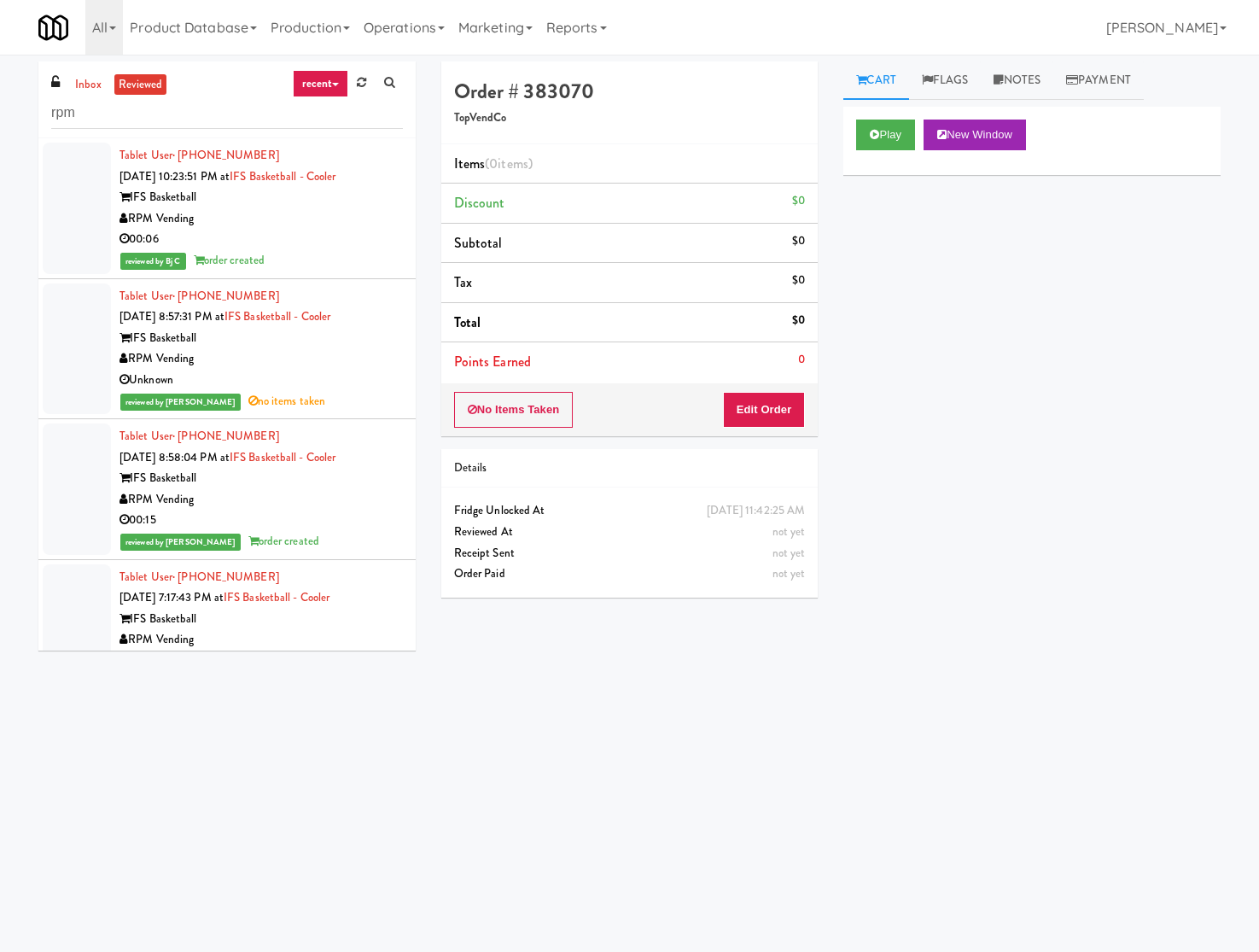
click at [341, 214] on div "RPM Vending" at bounding box center [261, 218] width 283 height 21
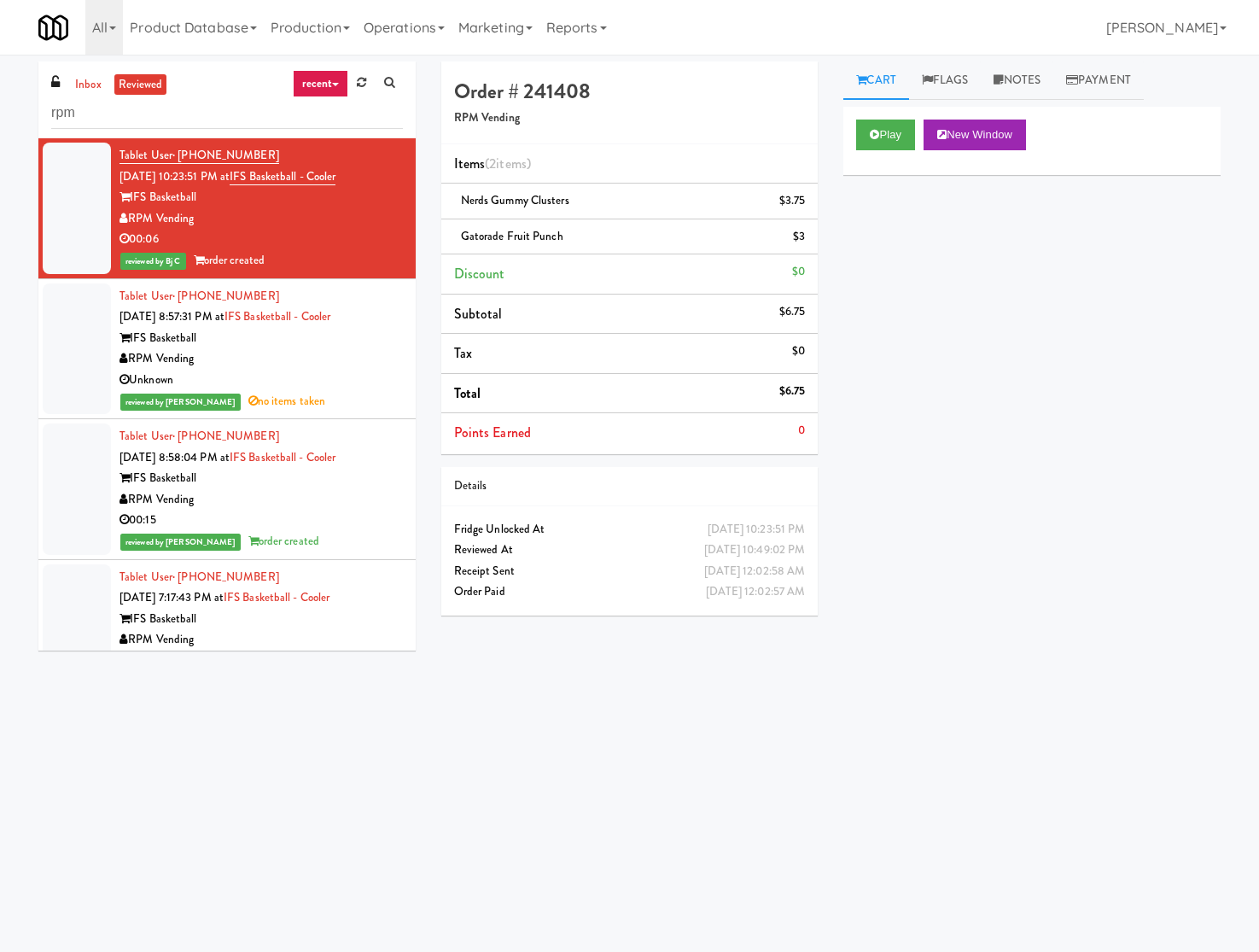
click at [327, 359] on div "RPM Vending" at bounding box center [261, 358] width 283 height 21
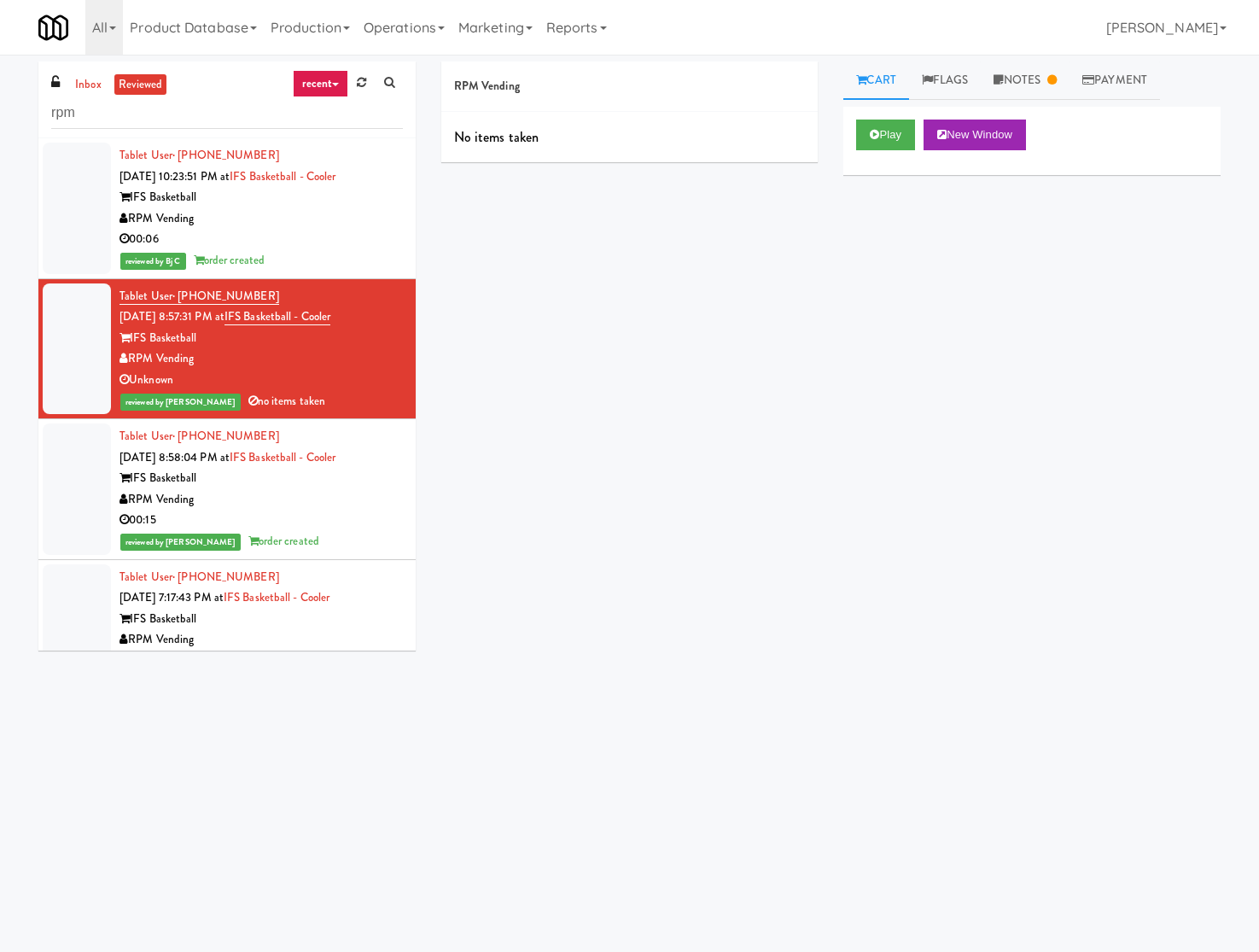
click at [326, 488] on div "IFS Basketball" at bounding box center [261, 478] width 283 height 21
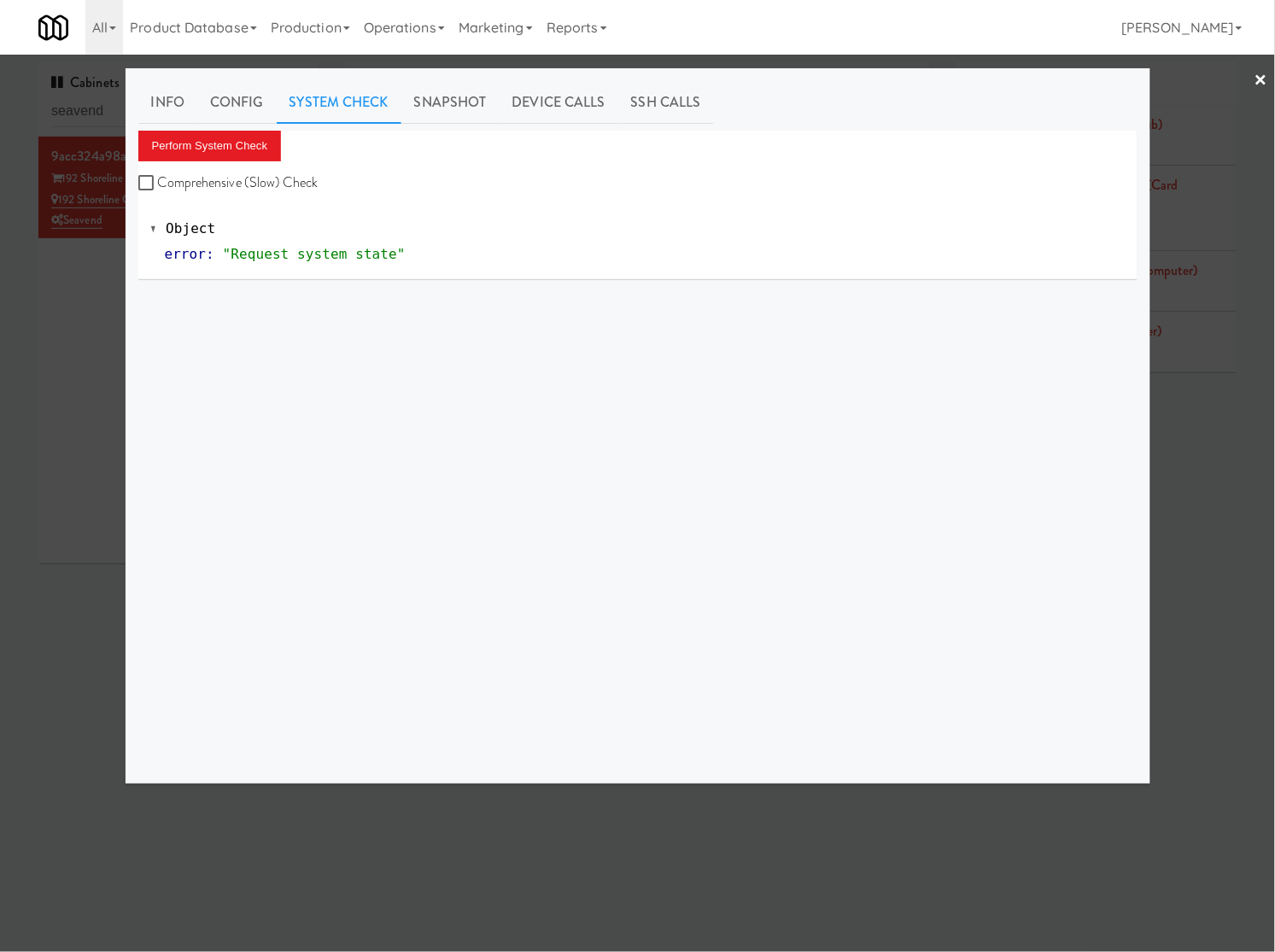
click at [86, 117] on div at bounding box center [638, 476] width 1275 height 952
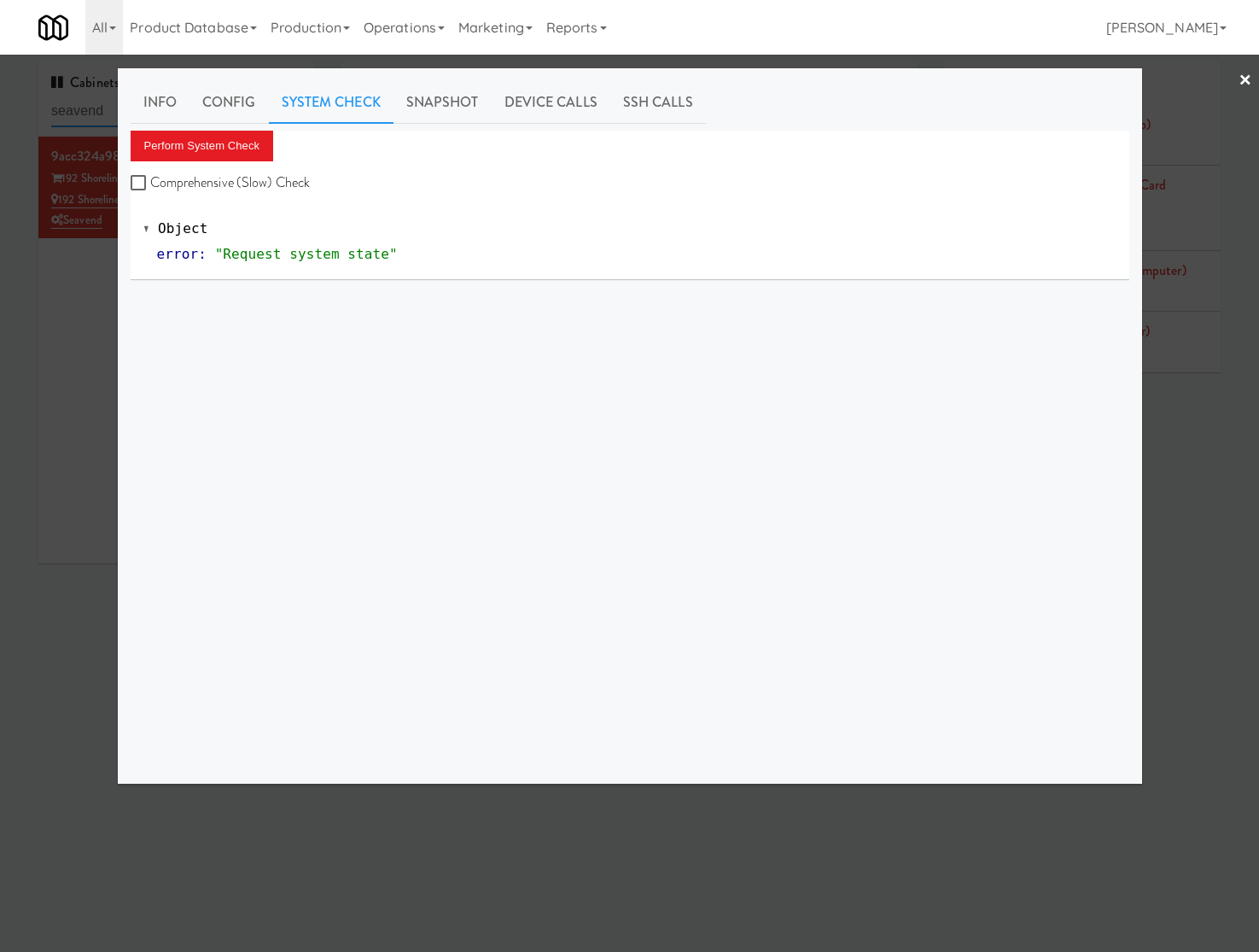
click at [86, 117] on input "seavend" at bounding box center [176, 111] width 251 height 32
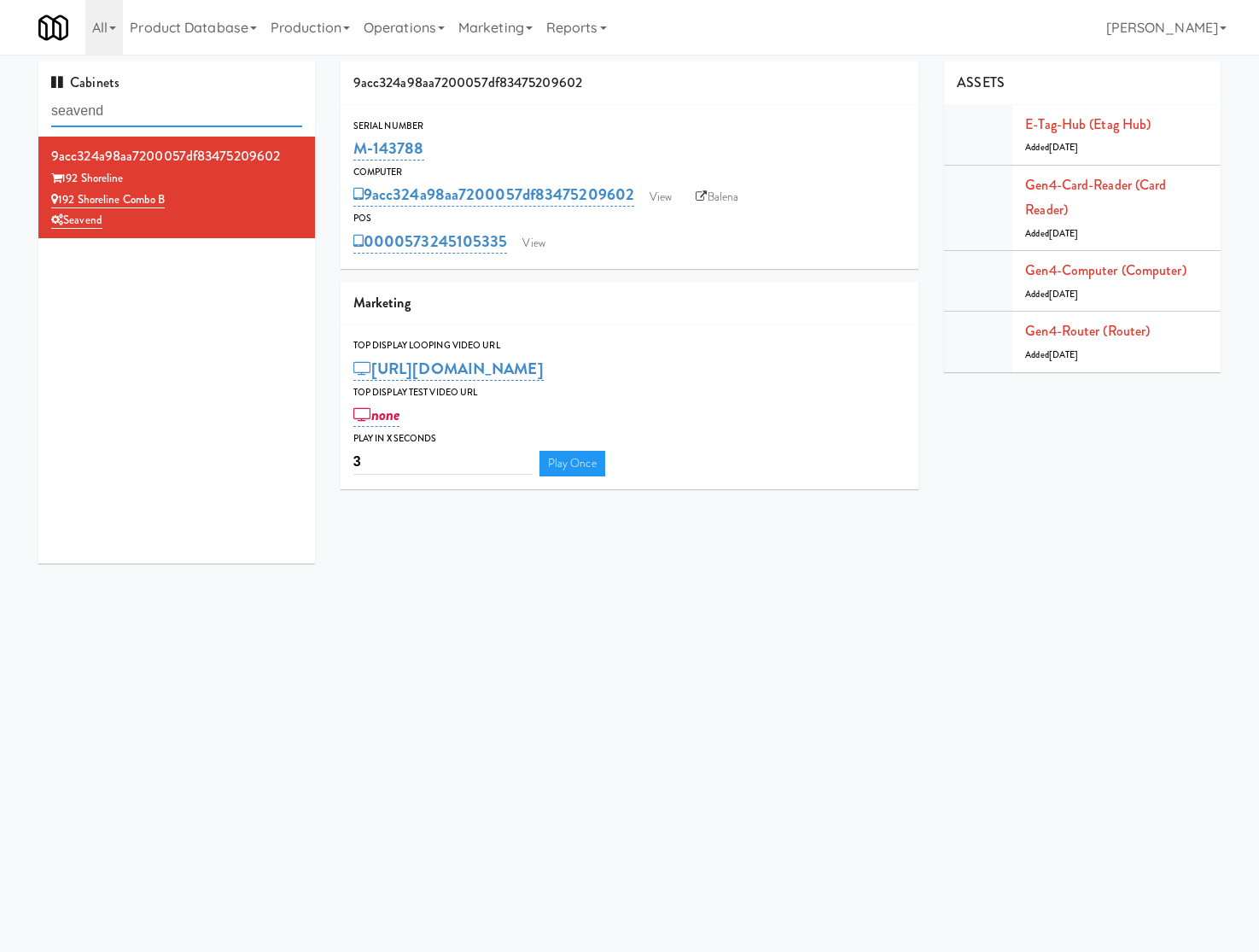
click at [86, 117] on input "seavend" at bounding box center [176, 111] width 251 height 32
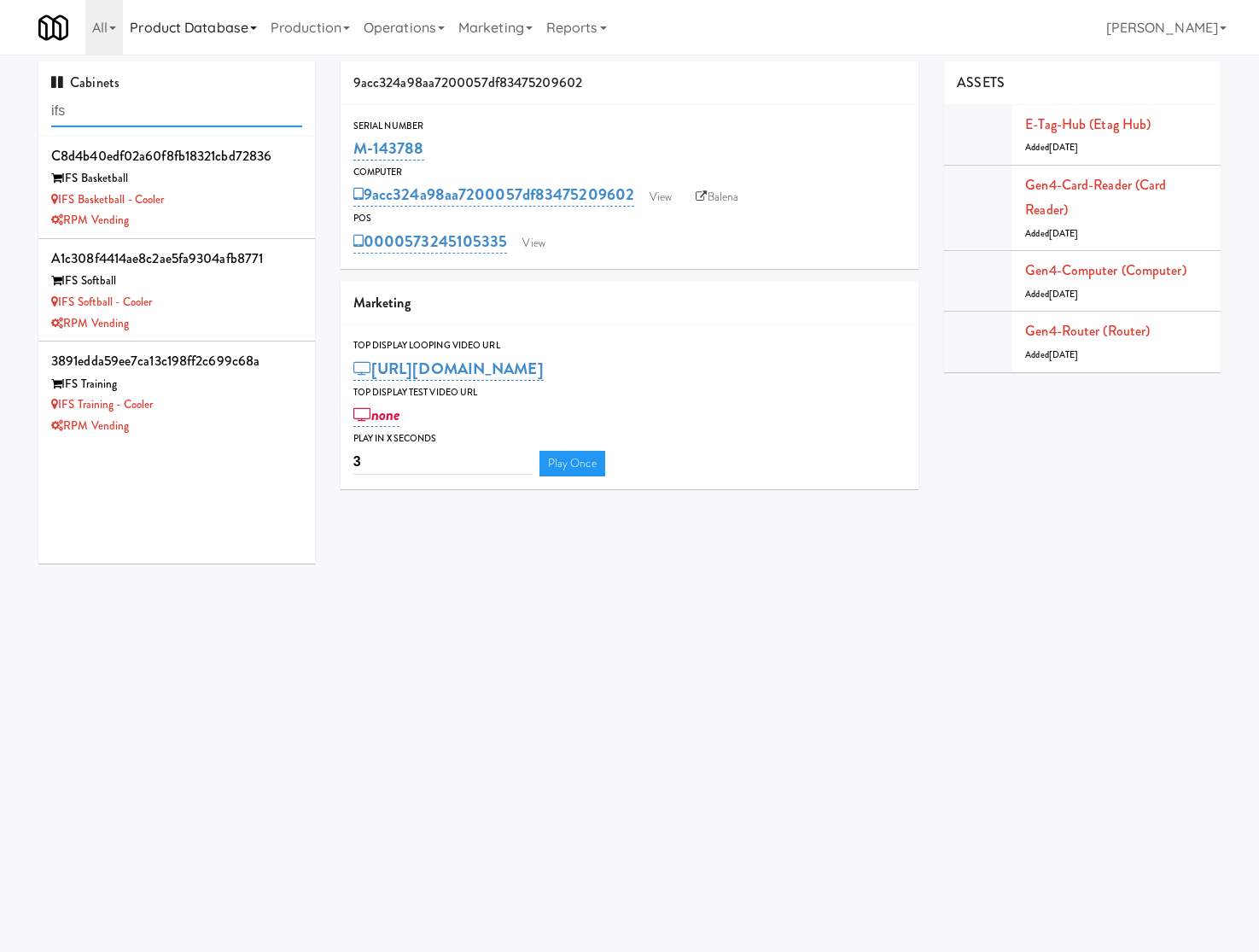
type input "ifs"
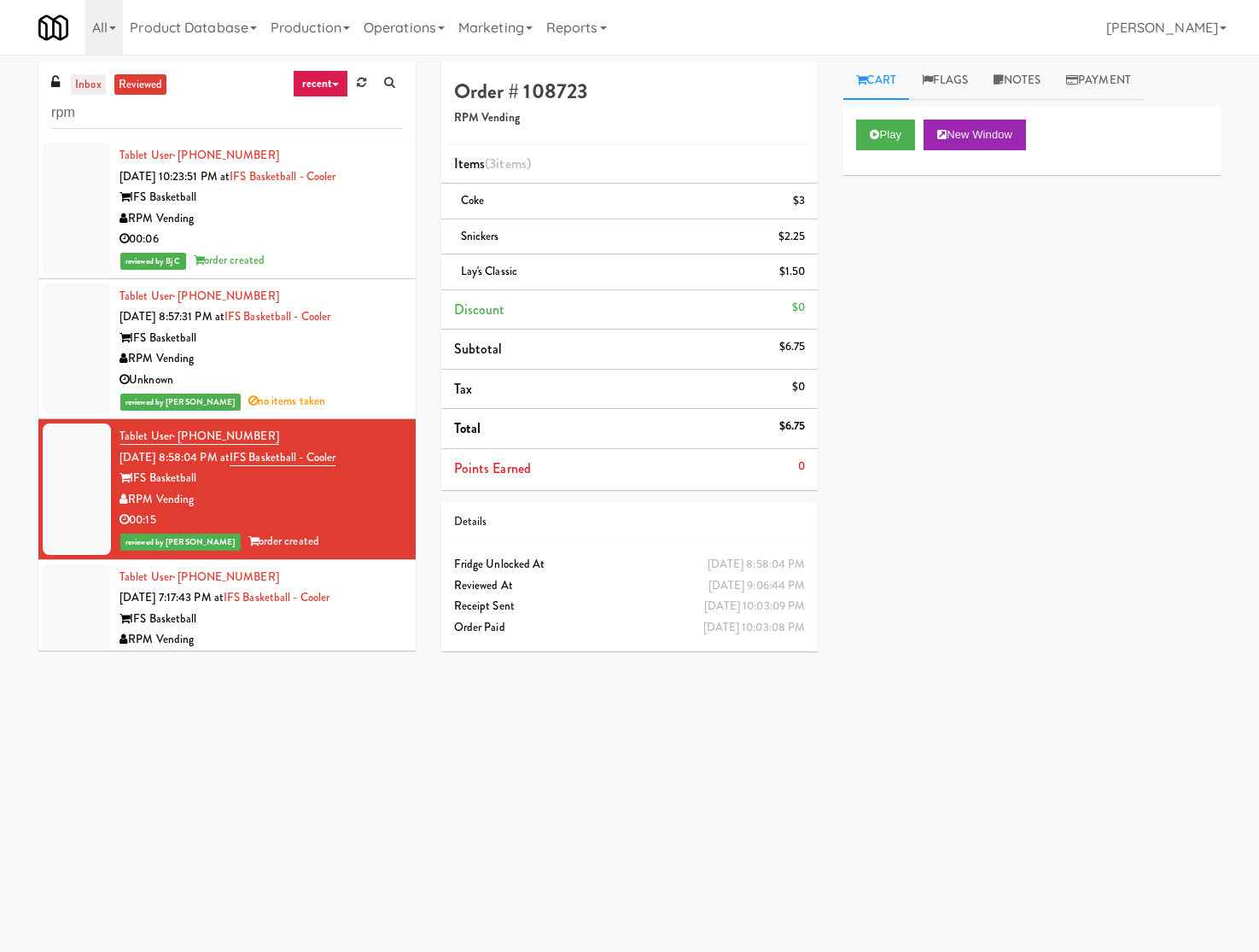
click at [99, 91] on link "inbox" at bounding box center [88, 84] width 35 height 21
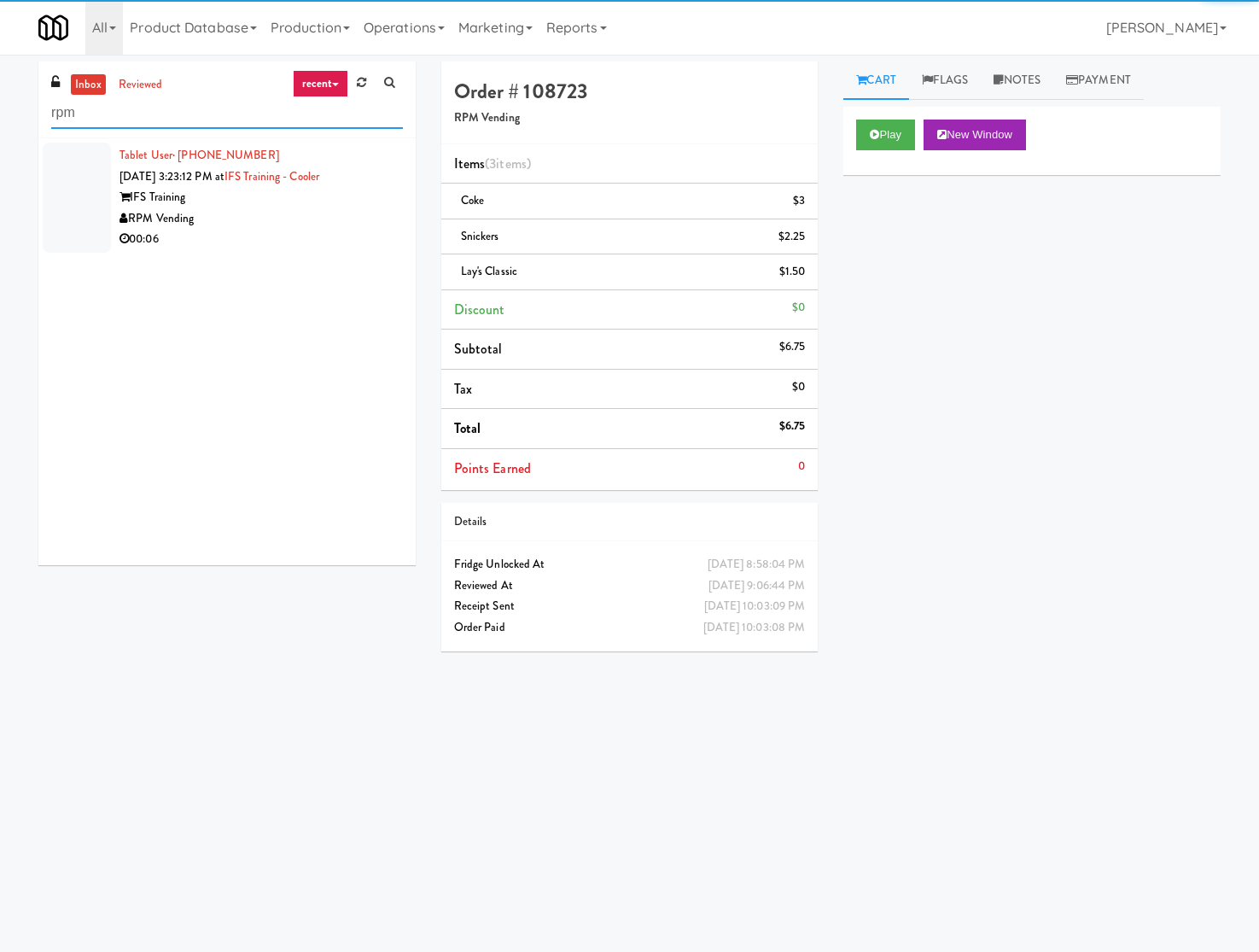
click at [99, 107] on input "rpm" at bounding box center [226, 113] width 352 height 32
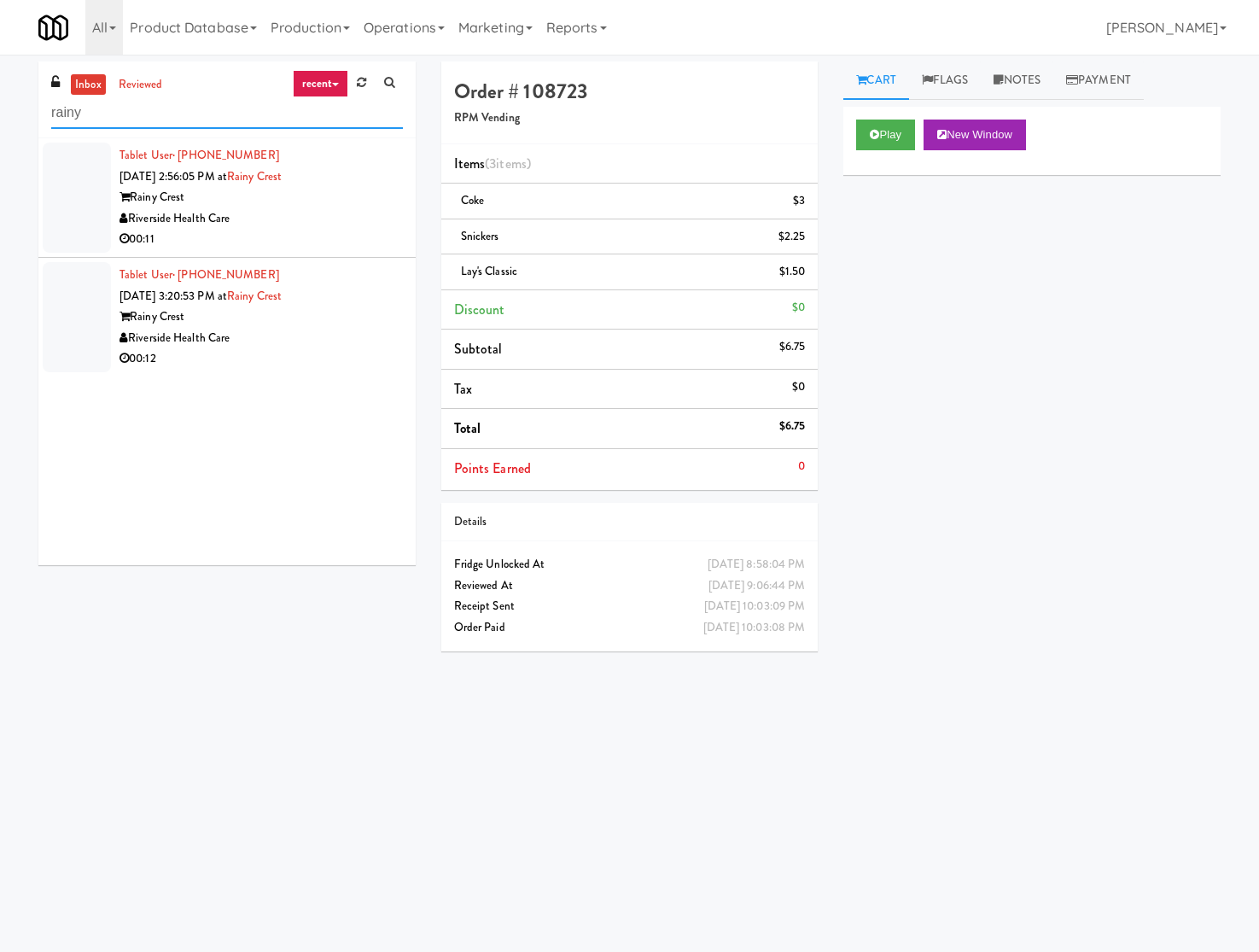
type input "rainy"
click at [277, 215] on div "Riverside Health Care" at bounding box center [261, 218] width 283 height 21
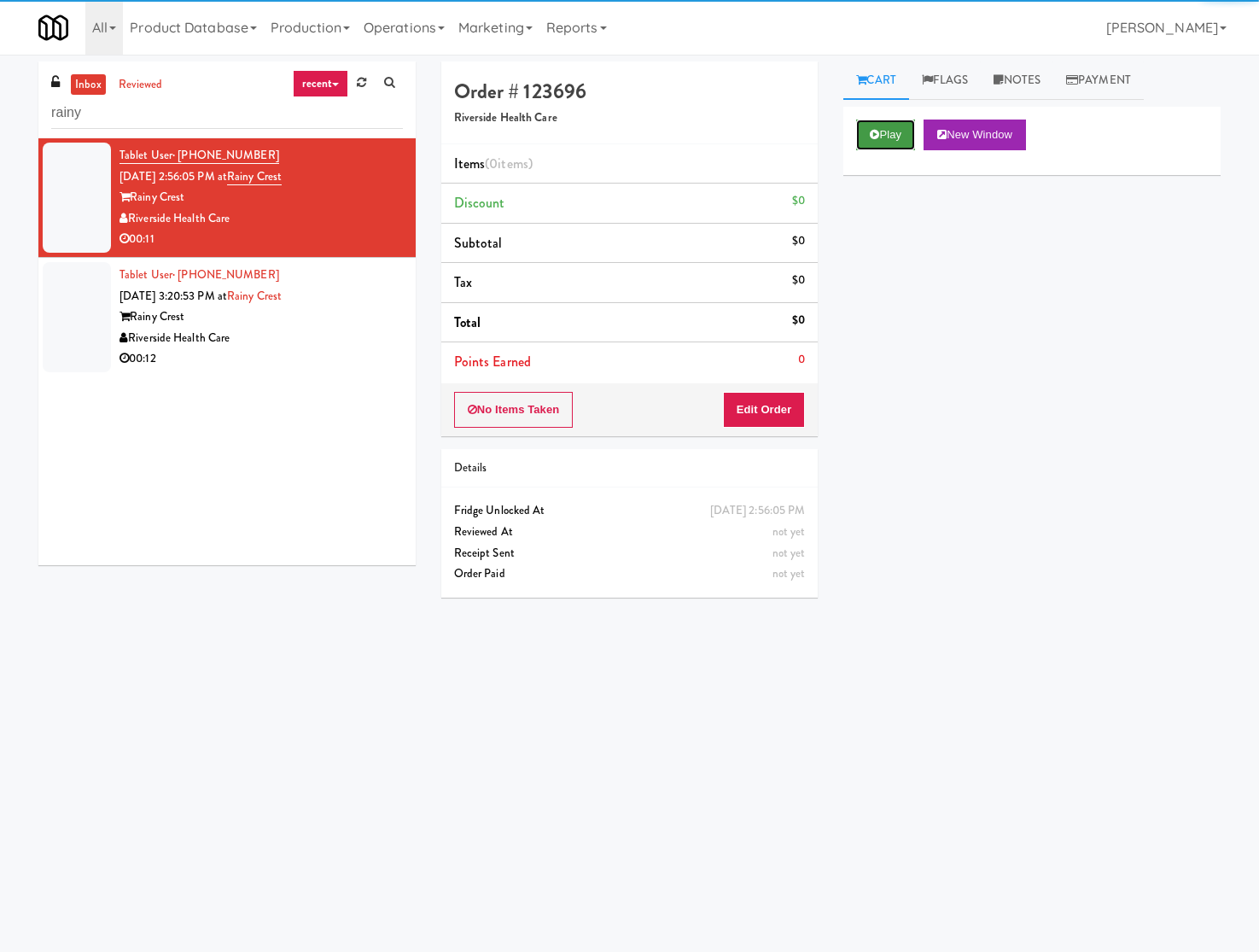
click at [883, 146] on button "Play" at bounding box center [885, 135] width 58 height 31
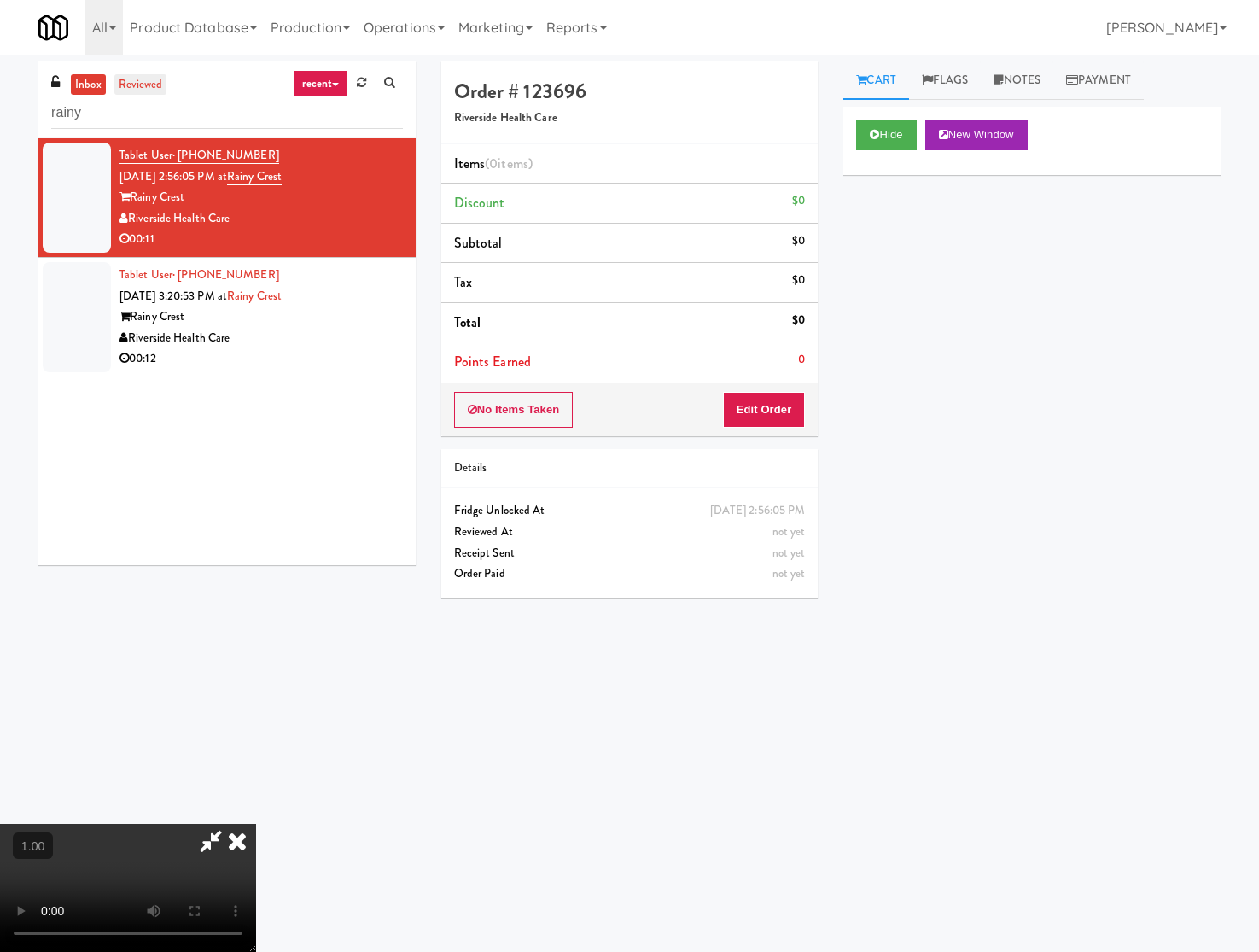
click at [154, 80] on link "reviewed" at bounding box center [140, 84] width 53 height 21
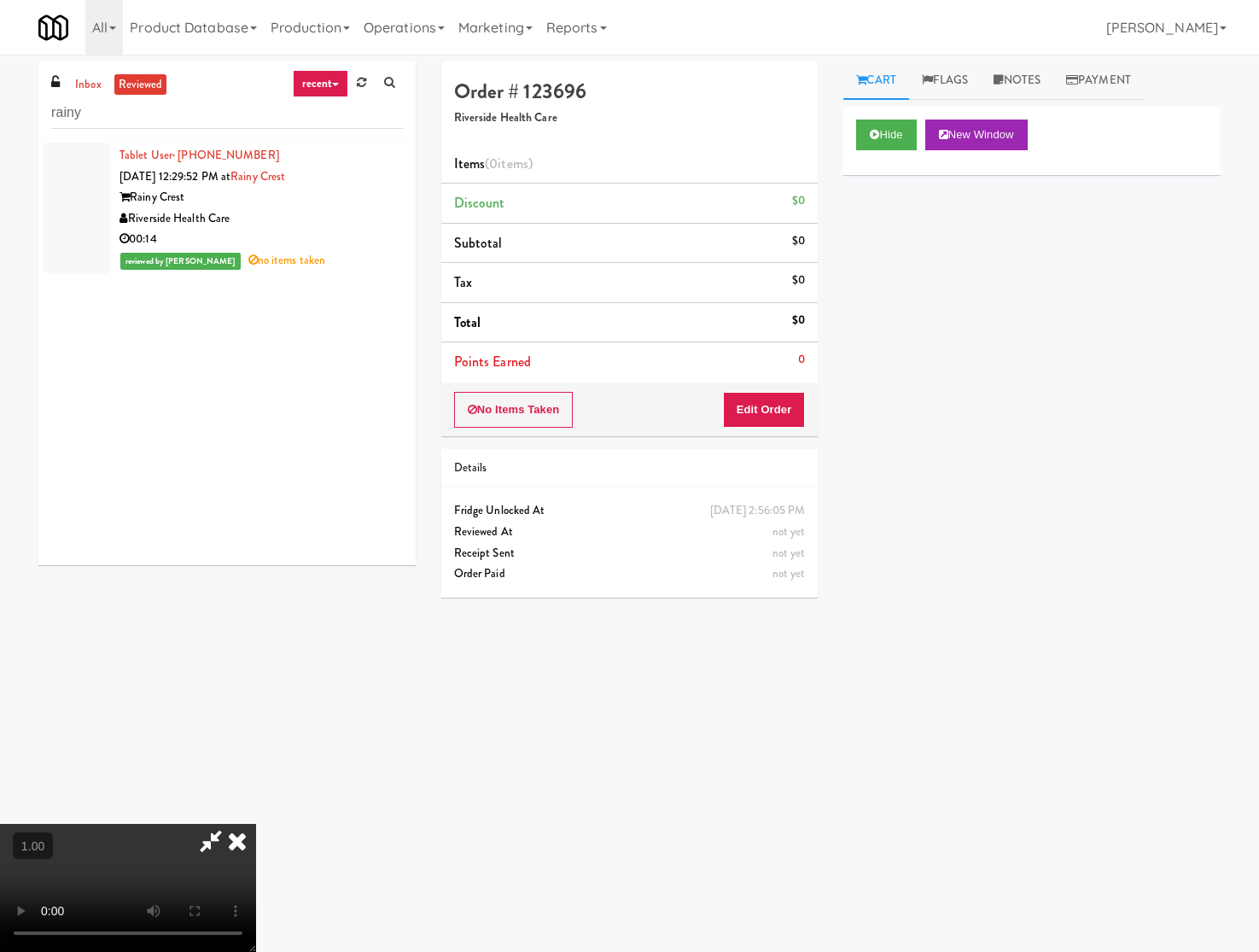
click at [256, 824] on video at bounding box center [128, 888] width 256 height 128
click at [109, 824] on video at bounding box center [128, 888] width 256 height 128
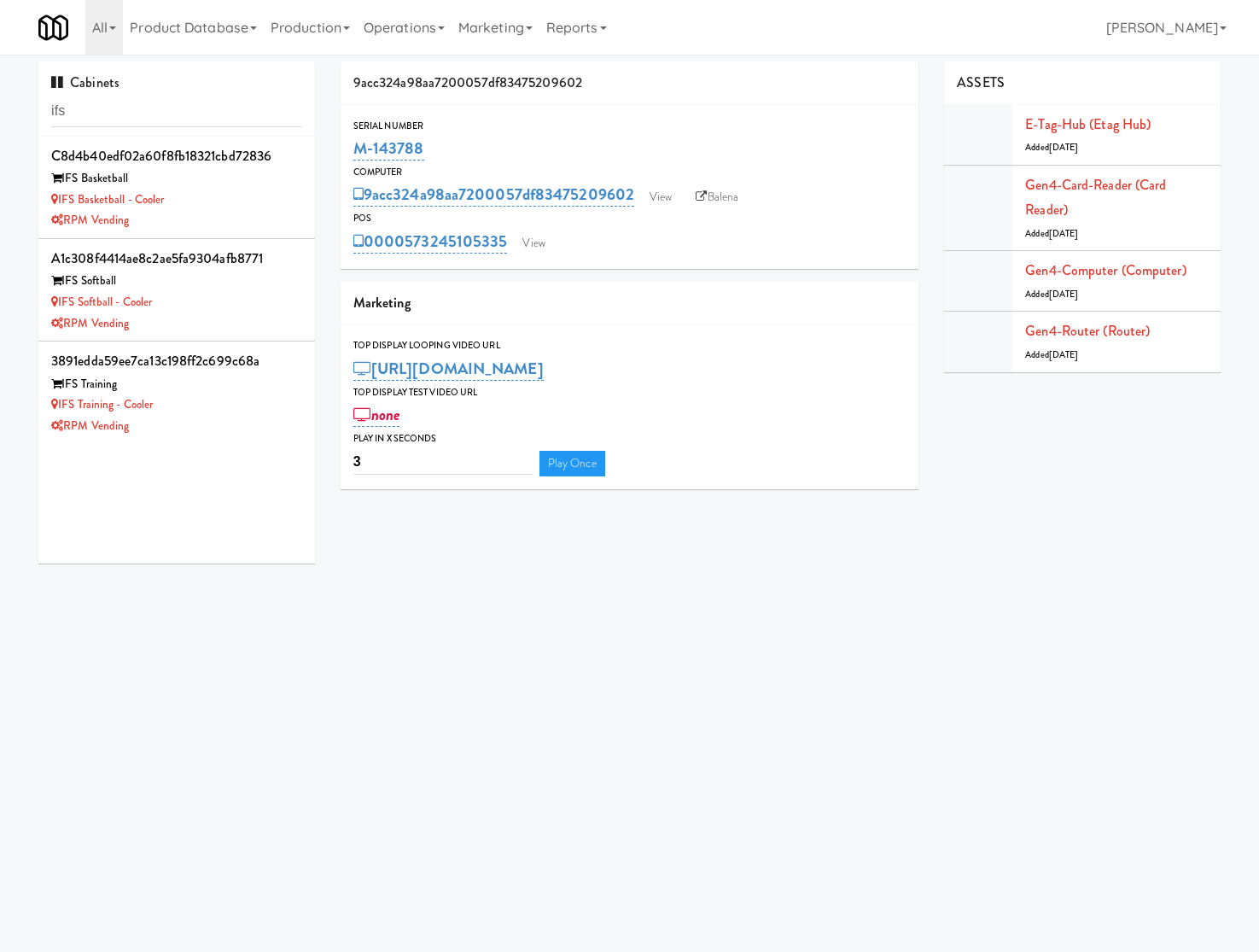
click at [162, 112] on input "ifs" at bounding box center [176, 111] width 251 height 32
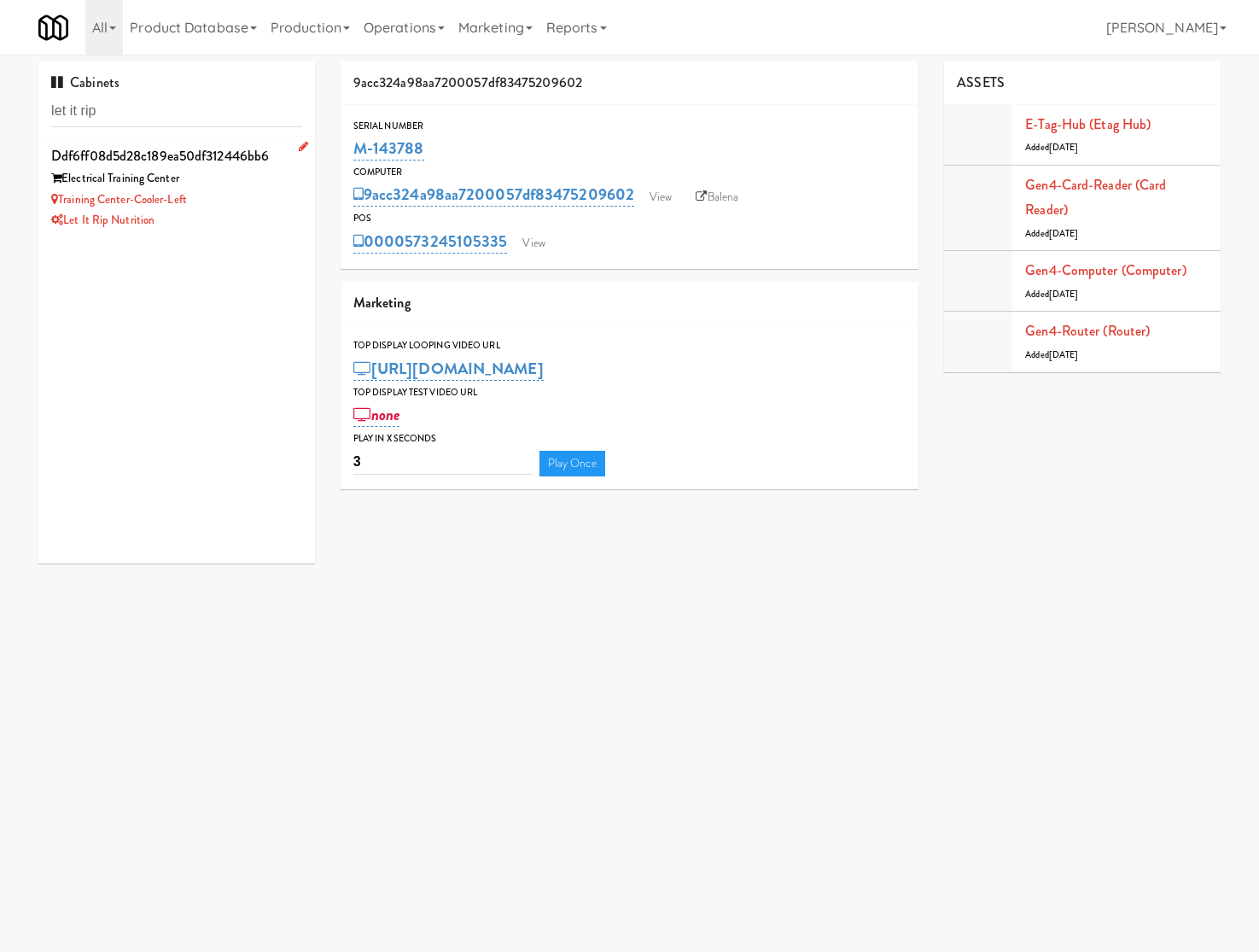
type input "let it rip"
drag, startPoint x: 219, startPoint y: 200, endPoint x: 59, endPoint y: 205, distance: 160.1
click at [59, 205] on div "Training Center-Cooler-Left" at bounding box center [176, 199] width 251 height 21
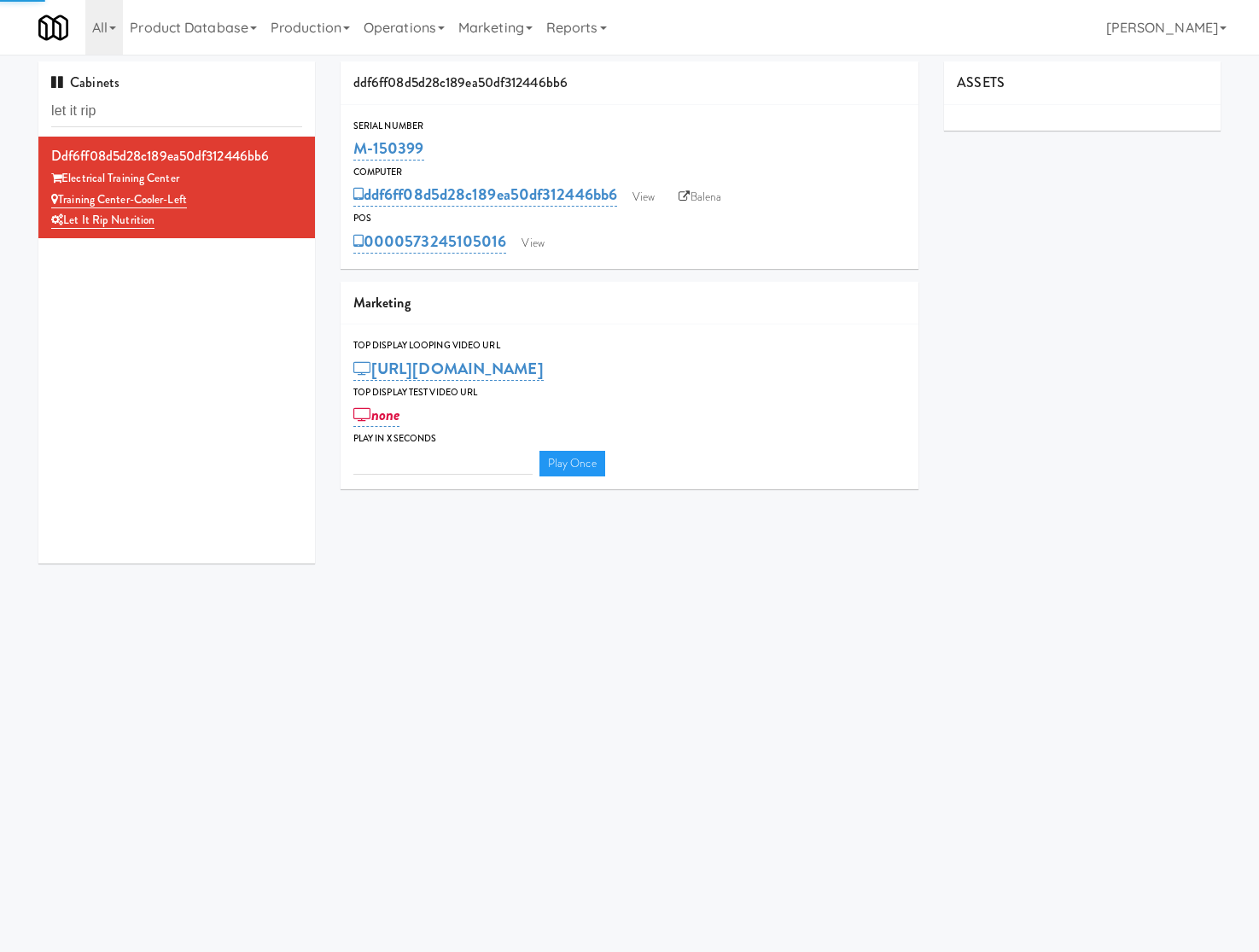
type input "3"
click at [205, 202] on div "Training Center-Cooler-Left" at bounding box center [176, 199] width 251 height 21
drag, startPoint x: 202, startPoint y: 194, endPoint x: 58, endPoint y: 203, distance: 144.3
click at [58, 203] on div "Training Center-Cooler-Left" at bounding box center [176, 199] width 251 height 21
copy link "Training Center-Cooler-Left"
